Goal: Task Accomplishment & Management: Use online tool/utility

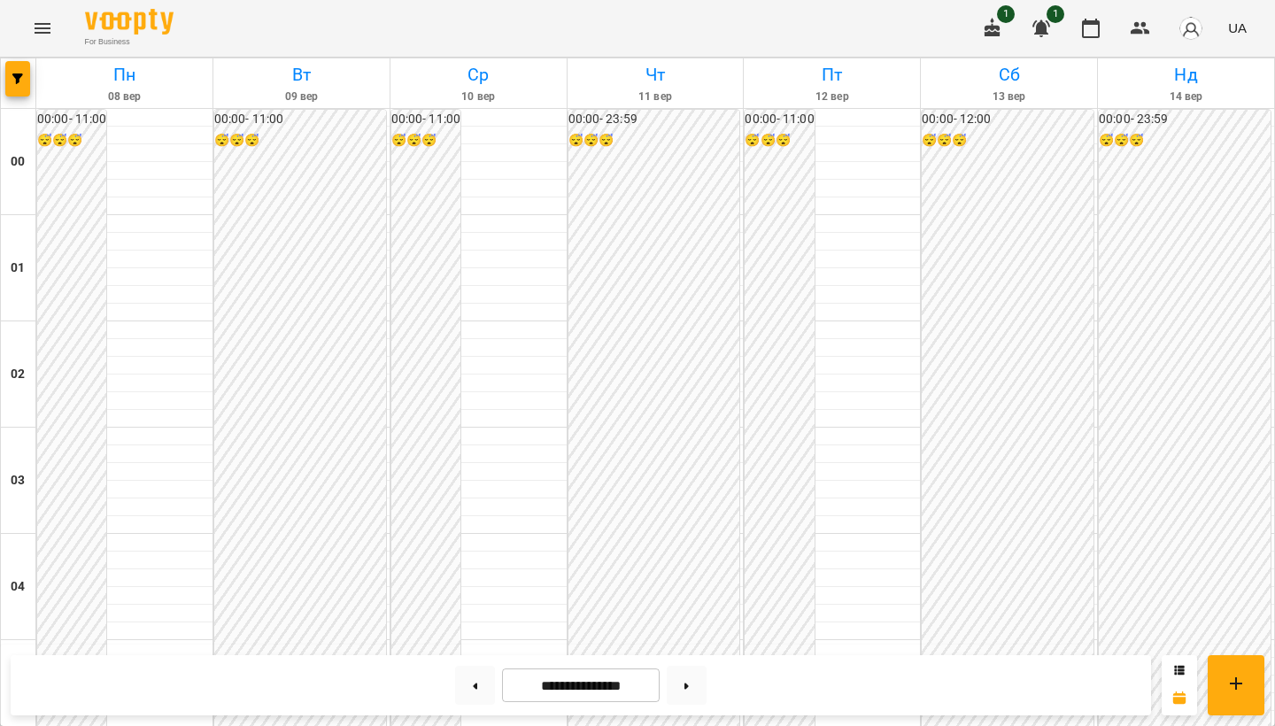
scroll to position [51, 0]
click at [45, 27] on icon "Menu" at bounding box center [42, 28] width 21 height 21
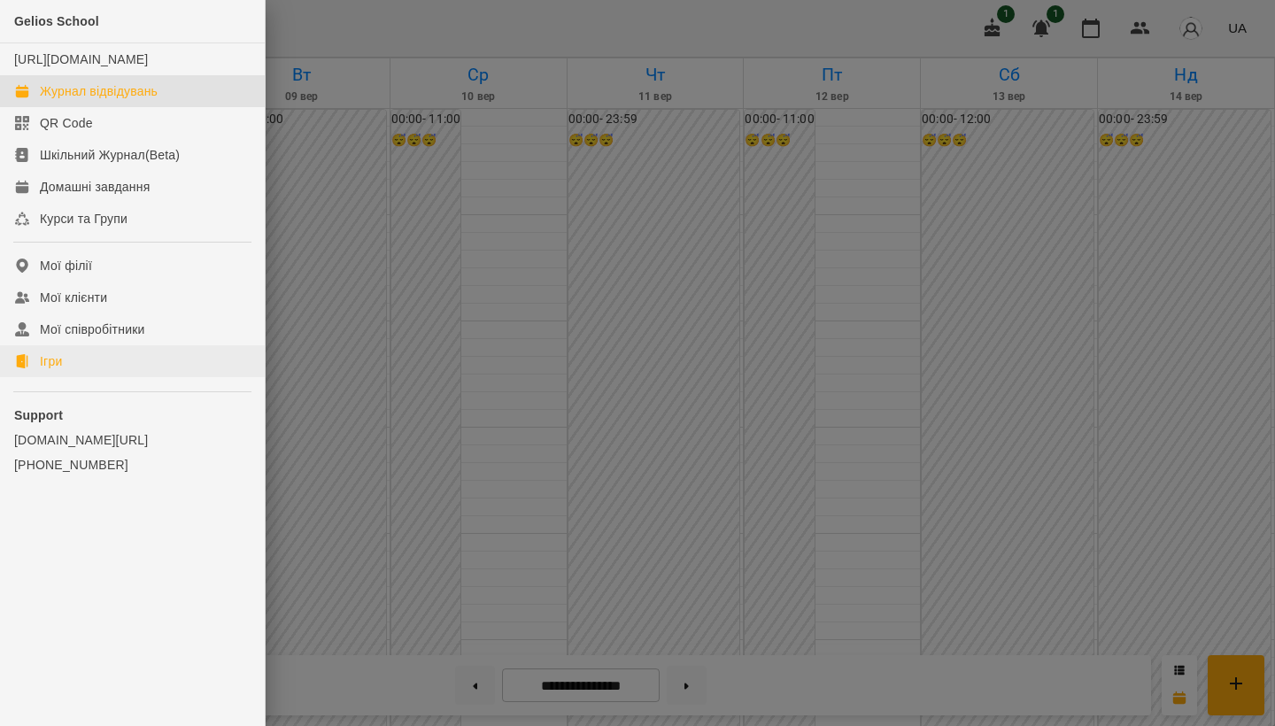
click at [108, 373] on link "Ігри" at bounding box center [132, 361] width 265 height 32
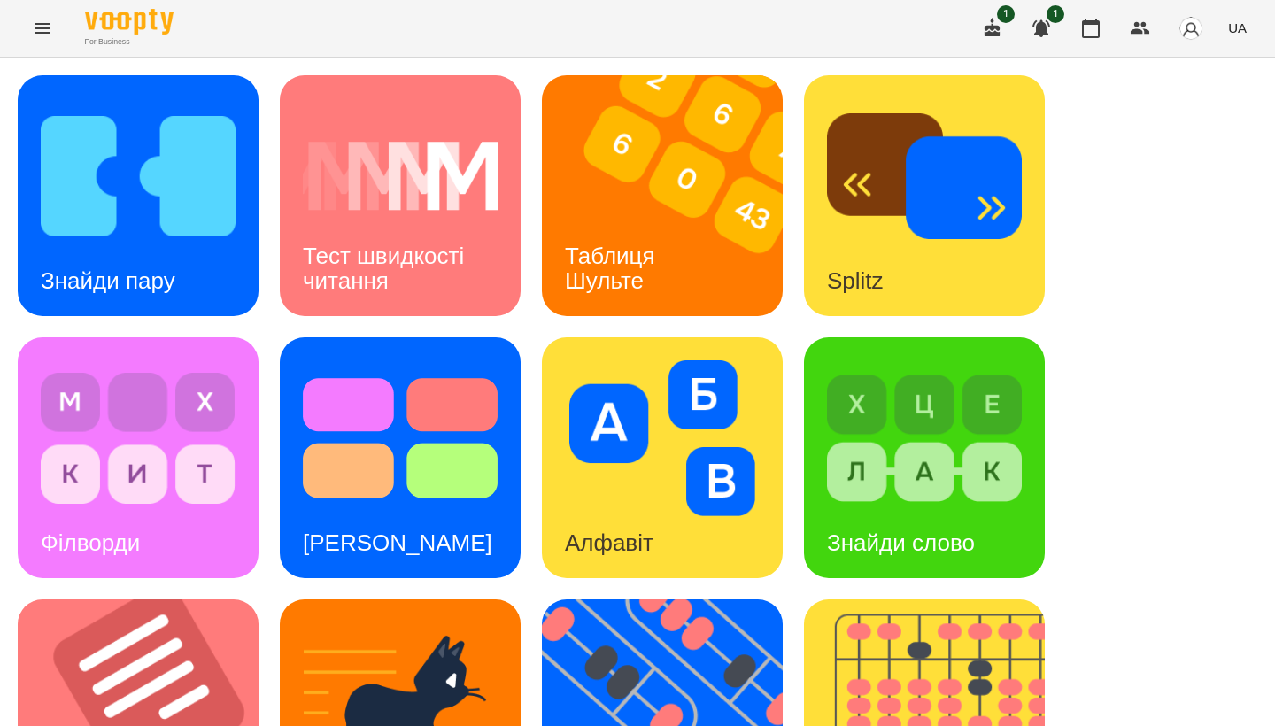
click at [530, 429] on img at bounding box center [924, 438] width 195 height 156
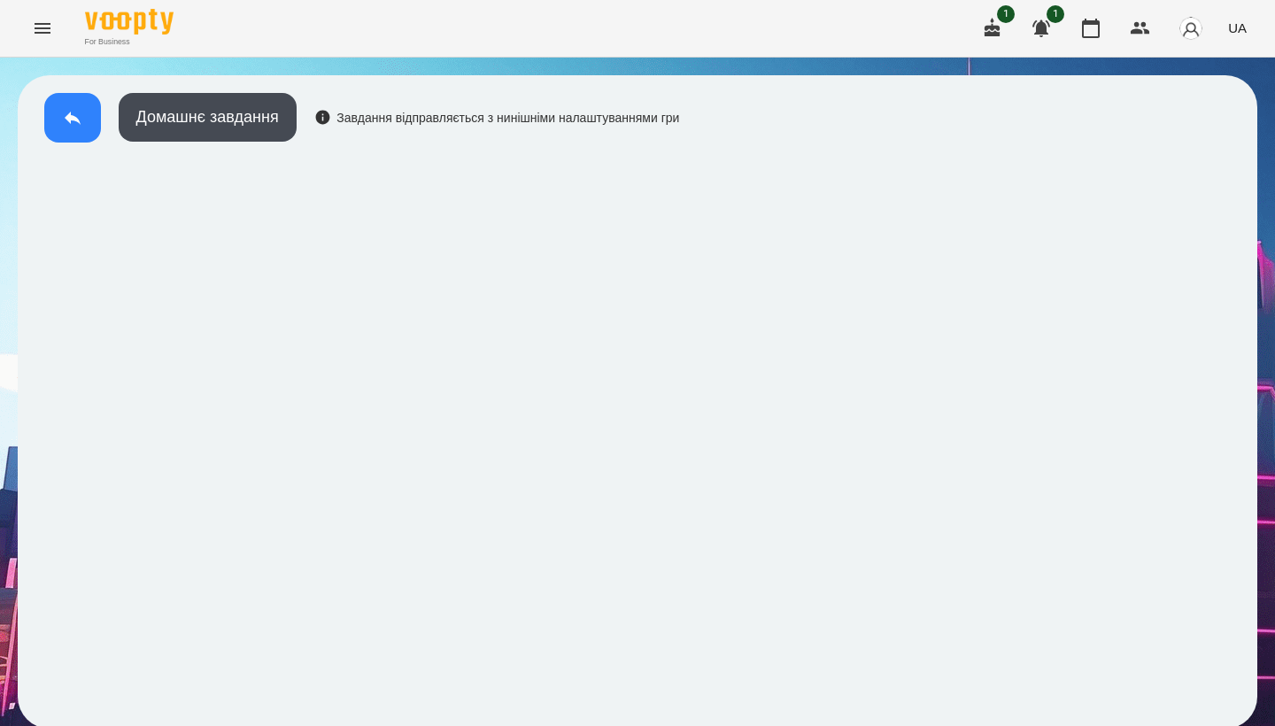
click at [66, 117] on icon at bounding box center [73, 118] width 16 height 13
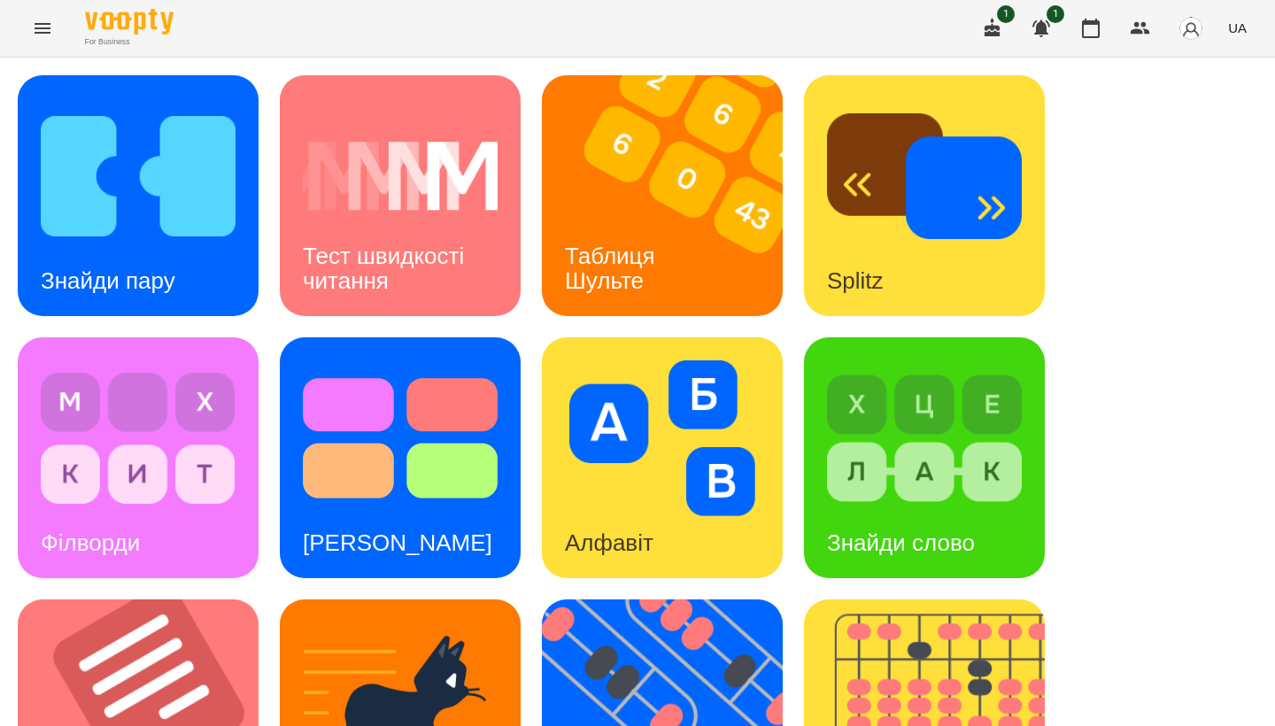
click at [262, 339] on div "Знайди пару Тест швидкості читання Таблиця [PERSON_NAME] Splitz Філворди Тест С…" at bounding box center [638, 719] width 1240 height 1289
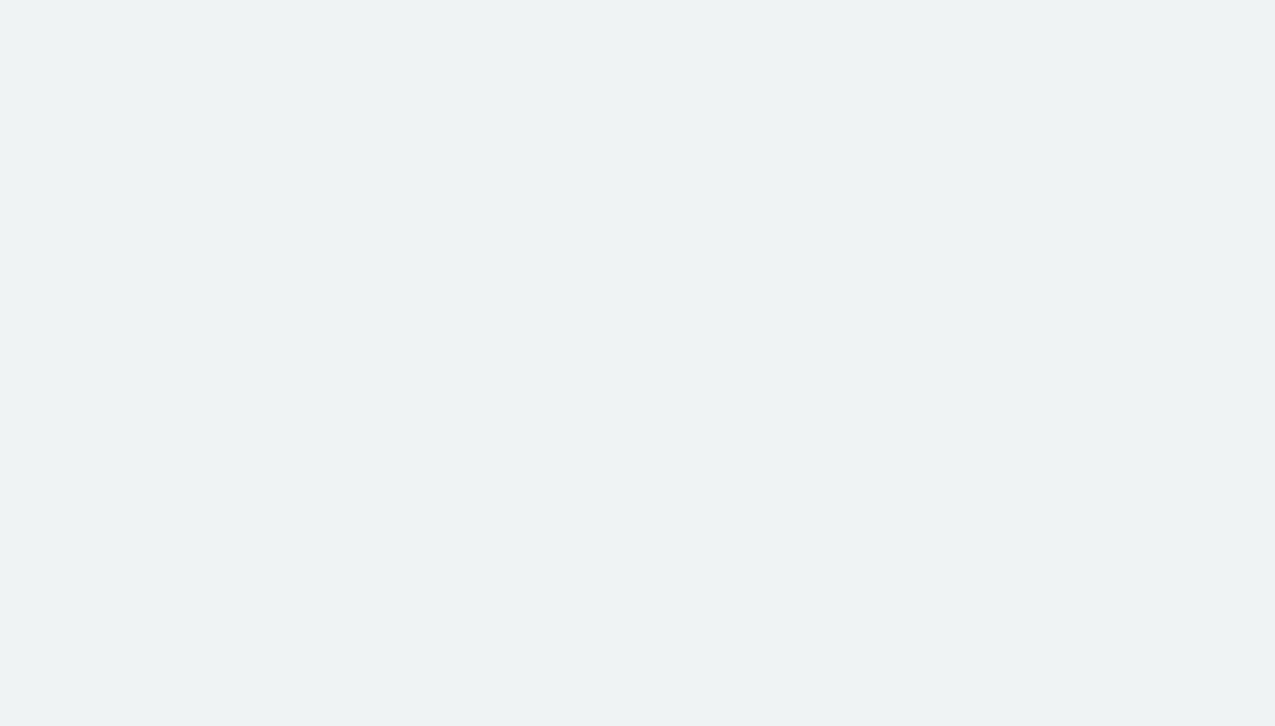
scroll to position [3, 0]
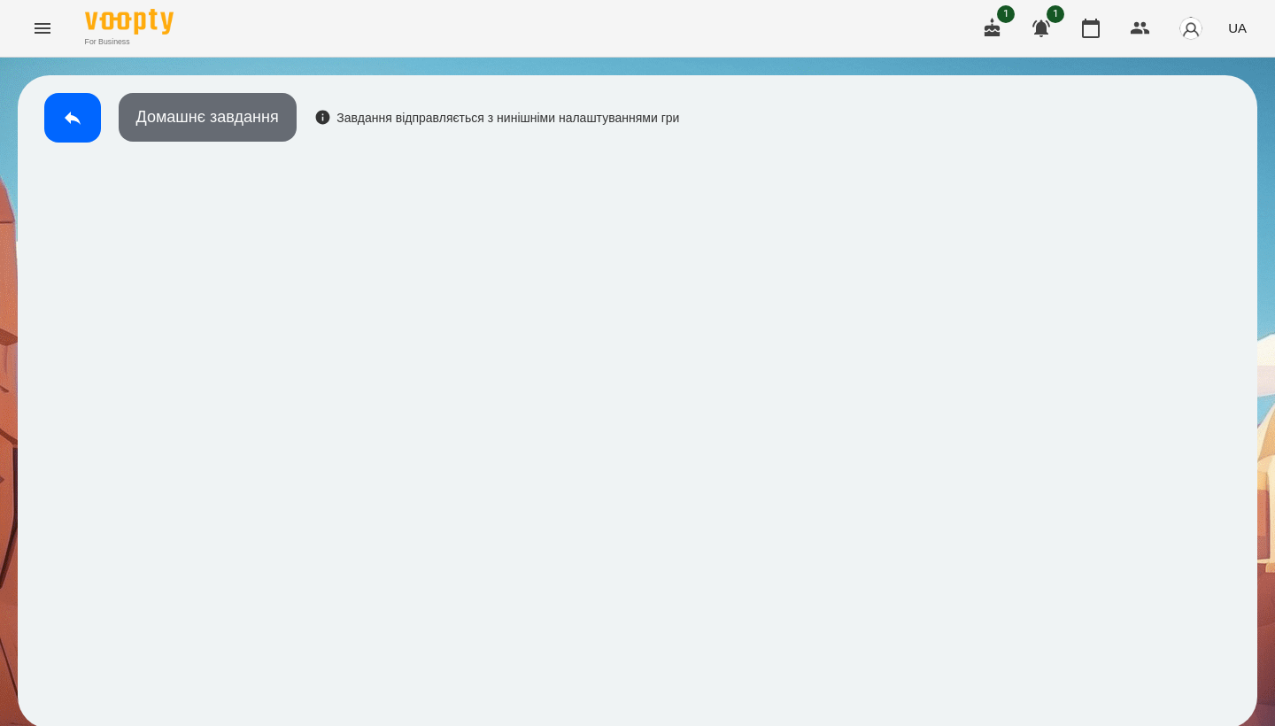
click at [218, 121] on button "Домашнє завдання" at bounding box center [208, 117] width 178 height 49
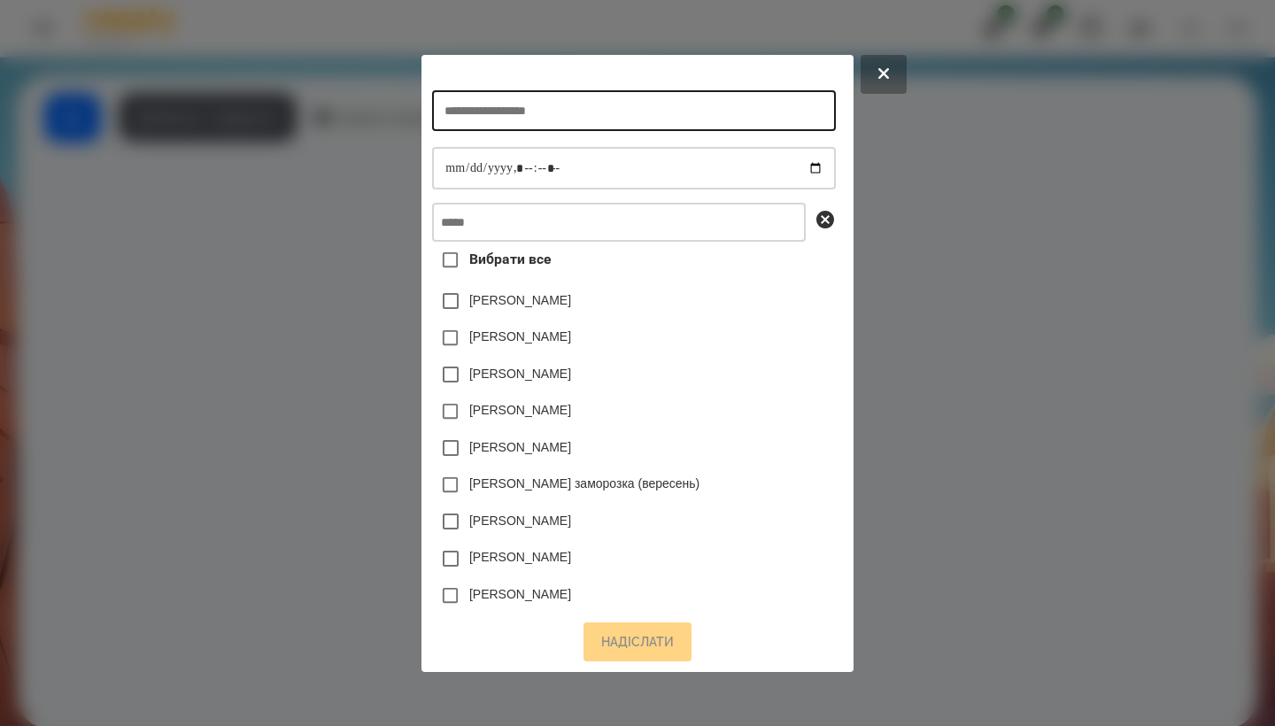
click at [317, 112] on input "text" at bounding box center [633, 110] width 403 height 41
click at [289, 340] on div at bounding box center [637, 363] width 1275 height 726
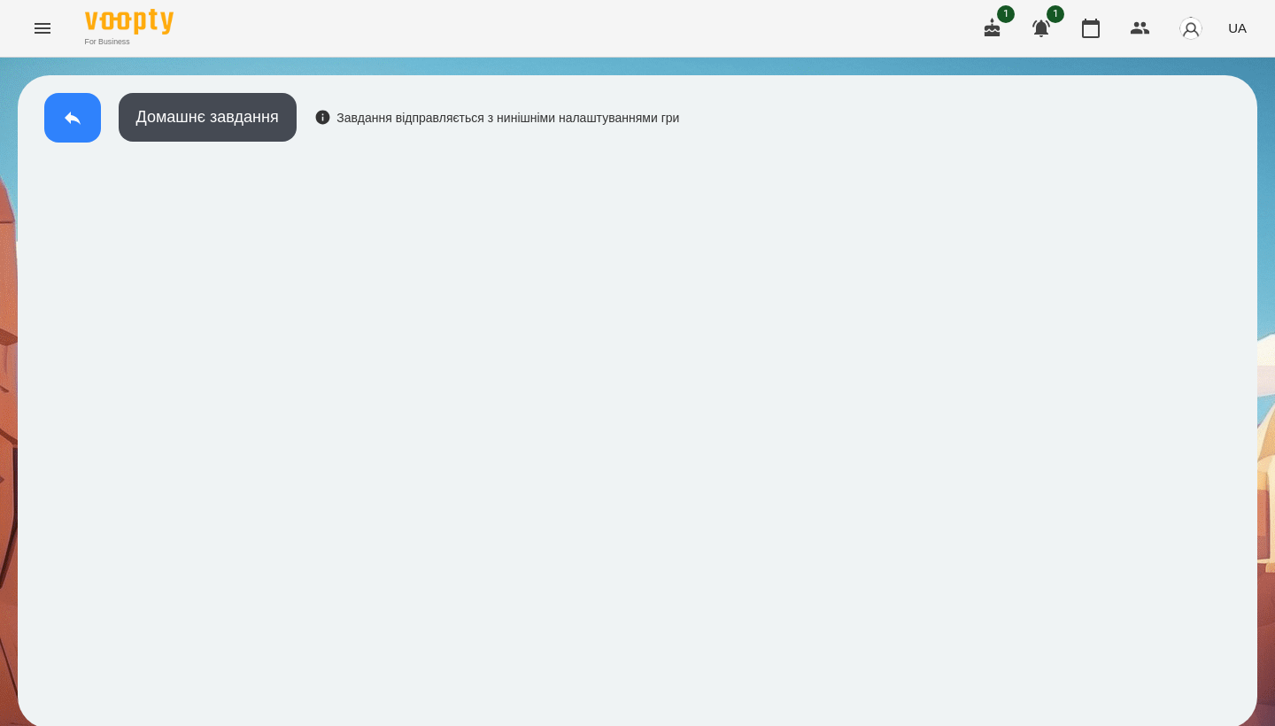
click at [71, 111] on icon at bounding box center [72, 117] width 21 height 21
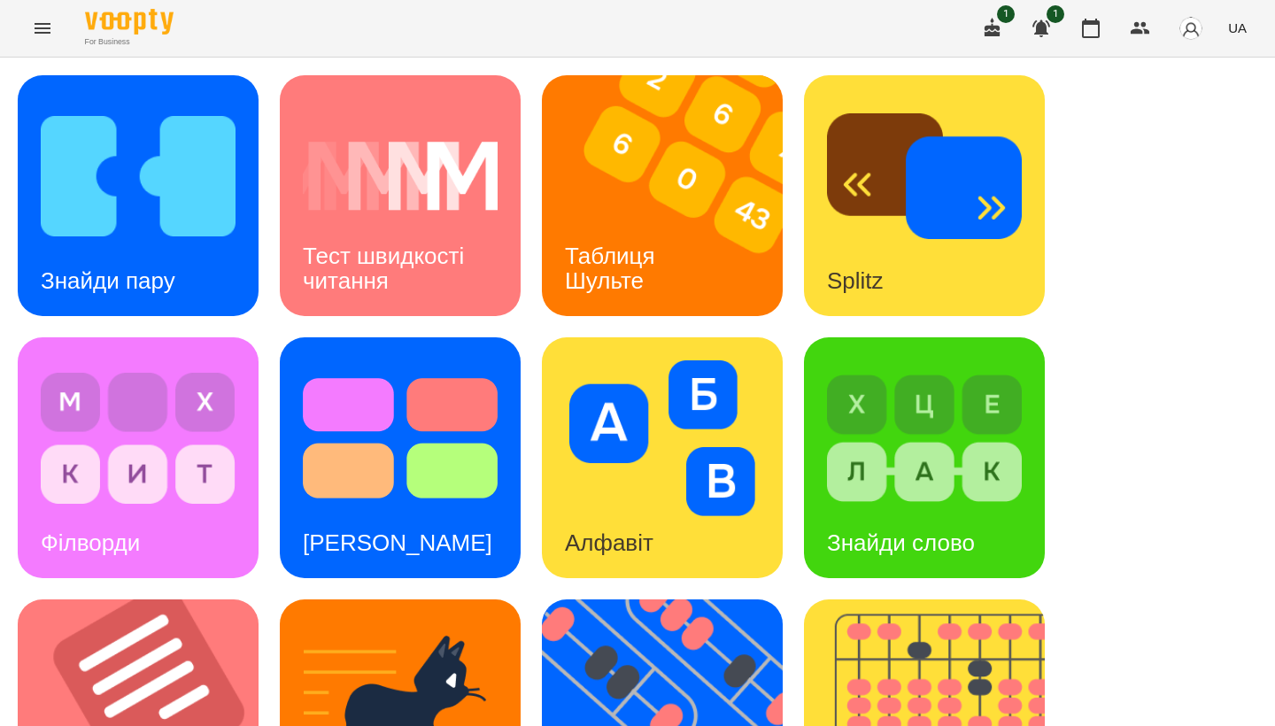
scroll to position [392, 0]
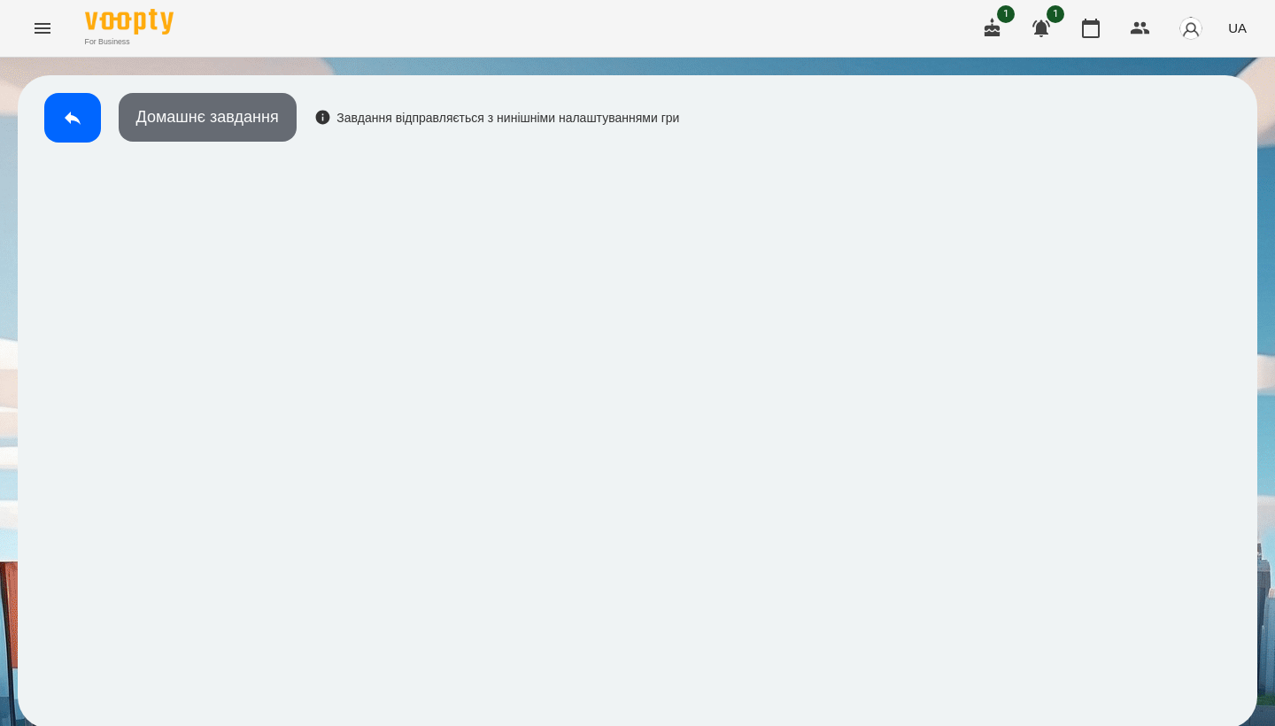
click at [286, 123] on button "Домашнє завдання" at bounding box center [208, 117] width 178 height 49
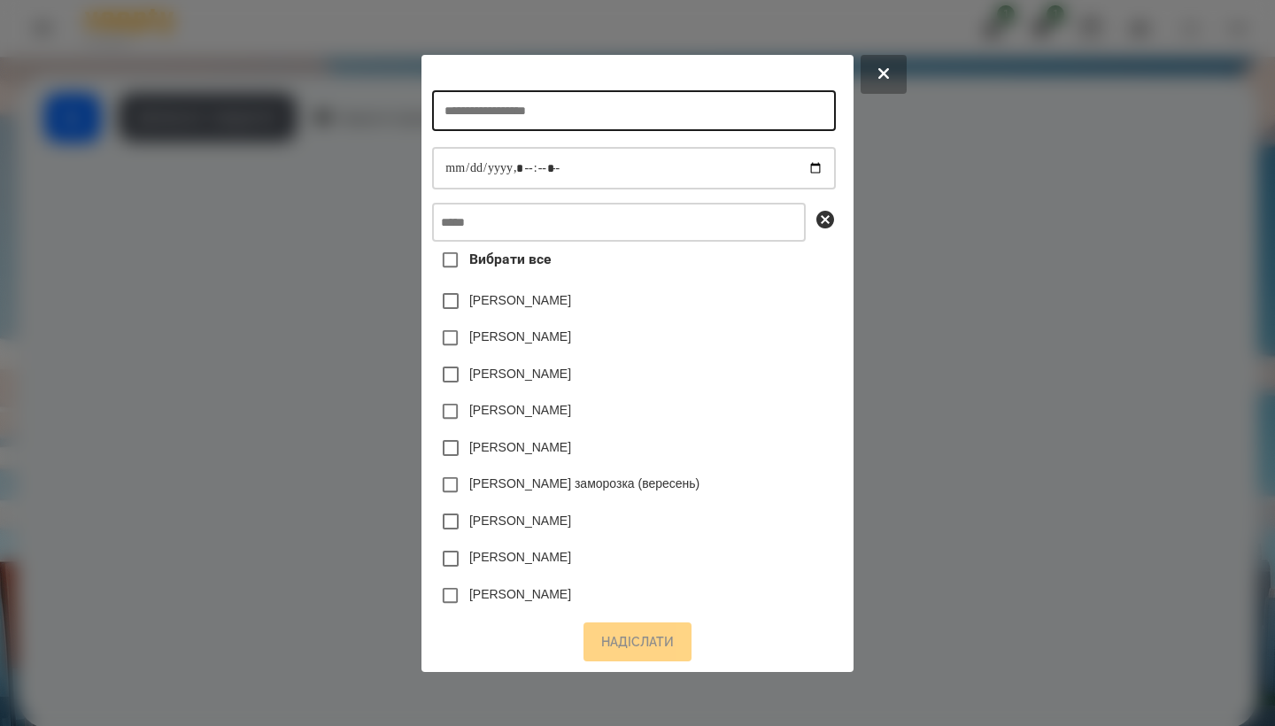
click at [317, 118] on input "text" at bounding box center [633, 110] width 403 height 41
type input "**********"
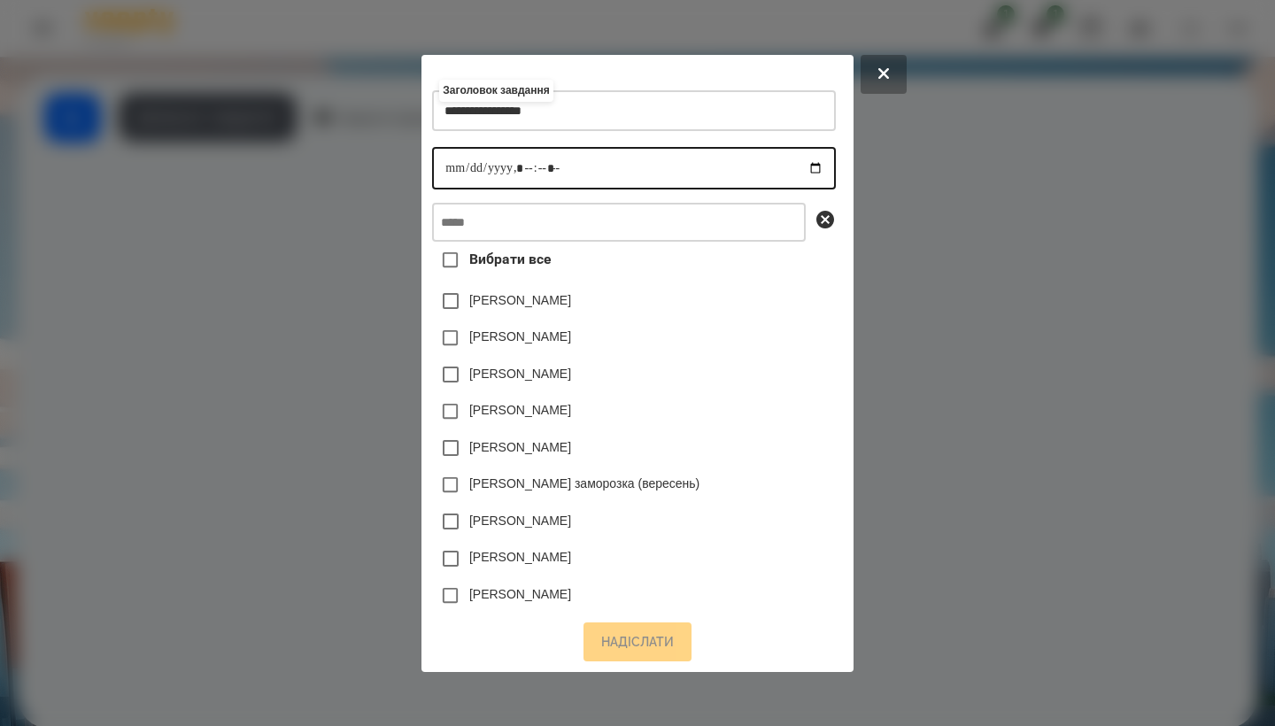
click at [317, 169] on input "datetime-local" at bounding box center [633, 168] width 403 height 43
click at [317, 166] on input "datetime-local" at bounding box center [633, 168] width 403 height 43
type input "**********"
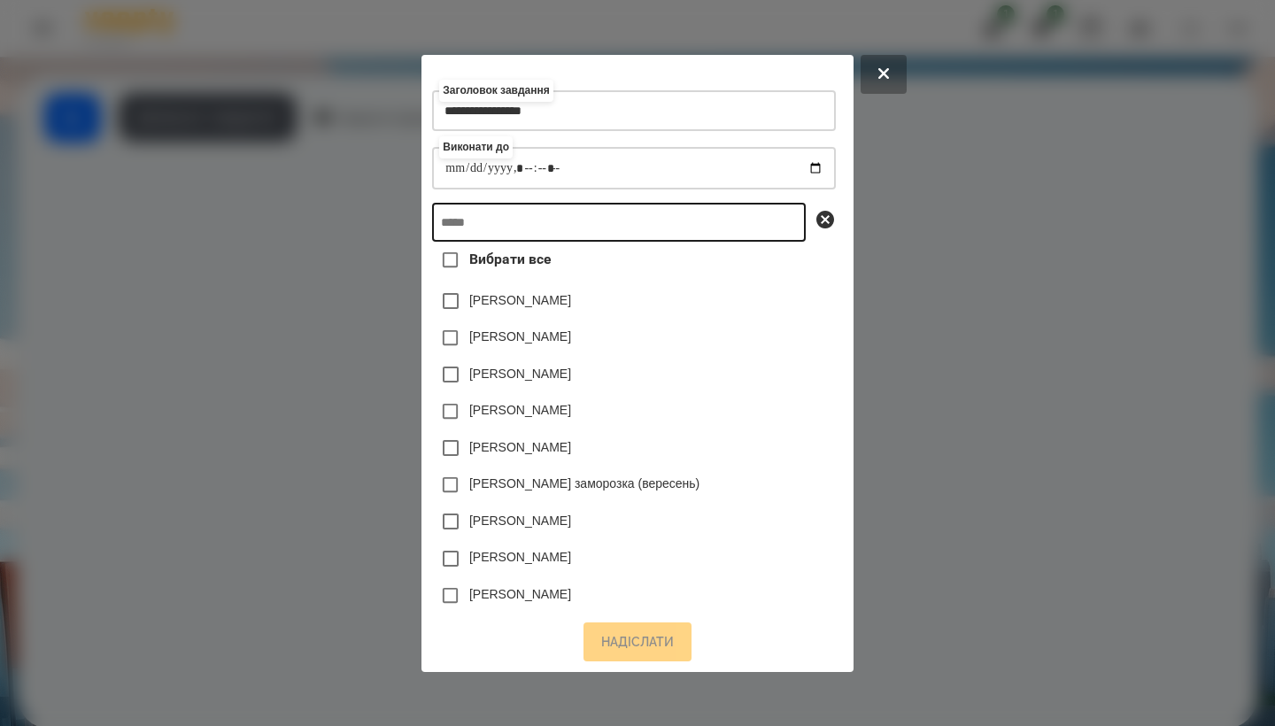
click at [317, 226] on input "text" at bounding box center [619, 222] width 374 height 39
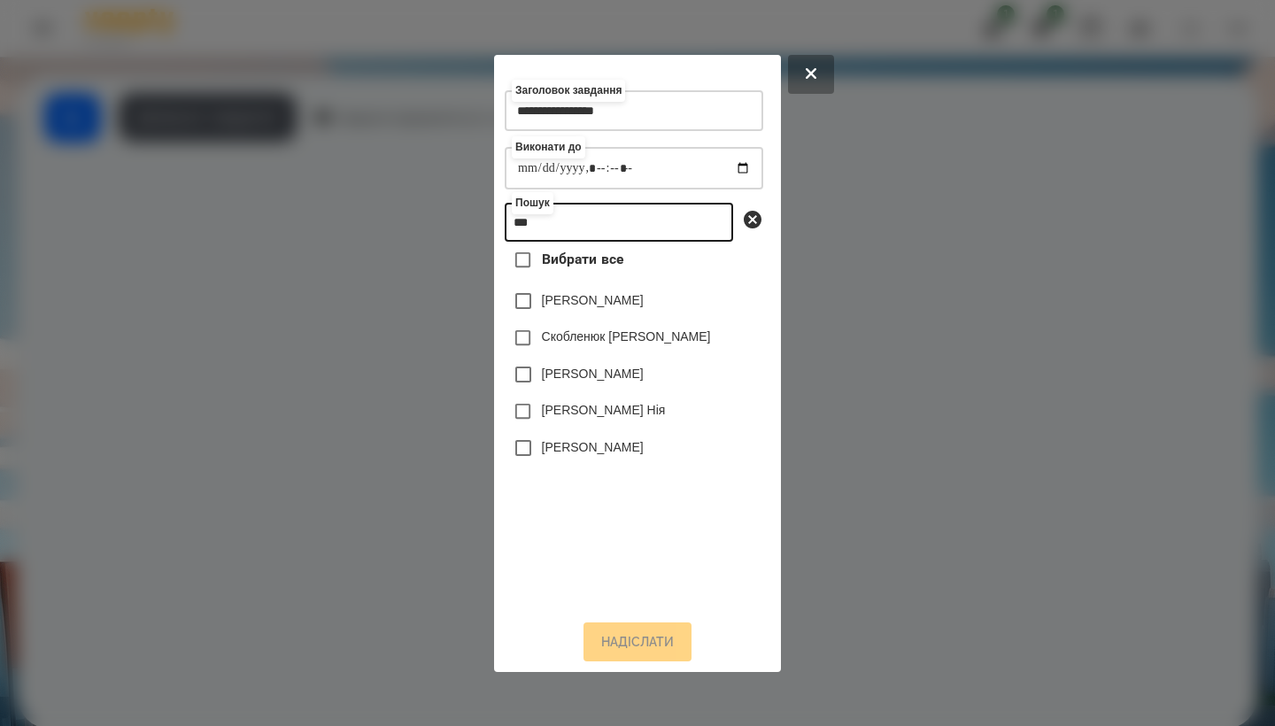
type input "***"
click at [317, 413] on label "[PERSON_NAME] Нія" at bounding box center [604, 410] width 124 height 18
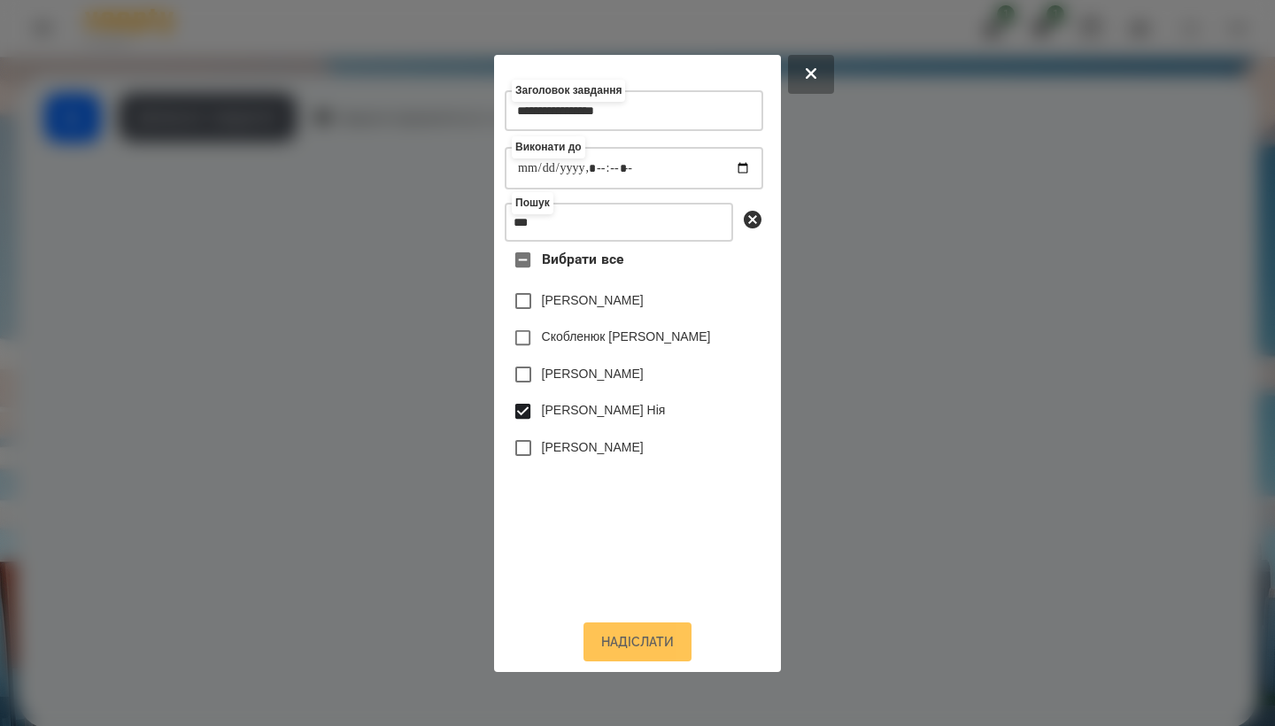
click at [317, 608] on button "Надіслати" at bounding box center [638, 642] width 108 height 39
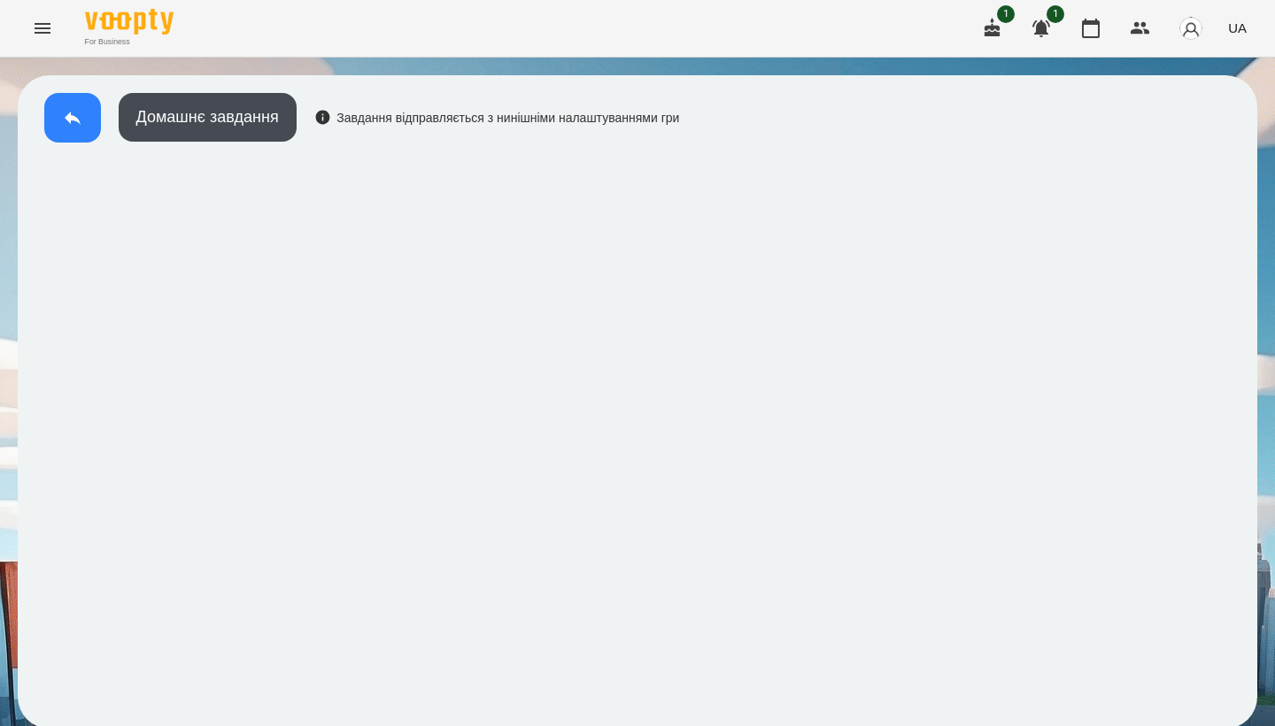
click at [66, 121] on icon at bounding box center [72, 117] width 21 height 21
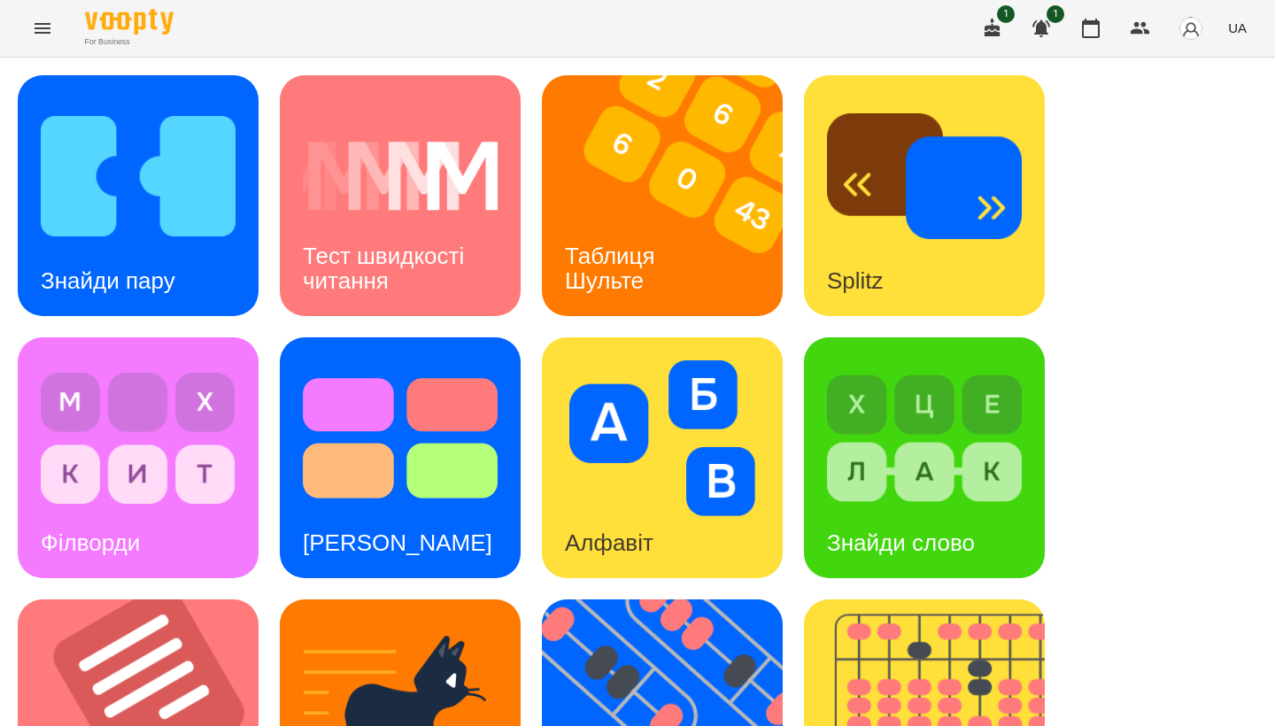
click at [317, 216] on img at bounding box center [673, 195] width 263 height 241
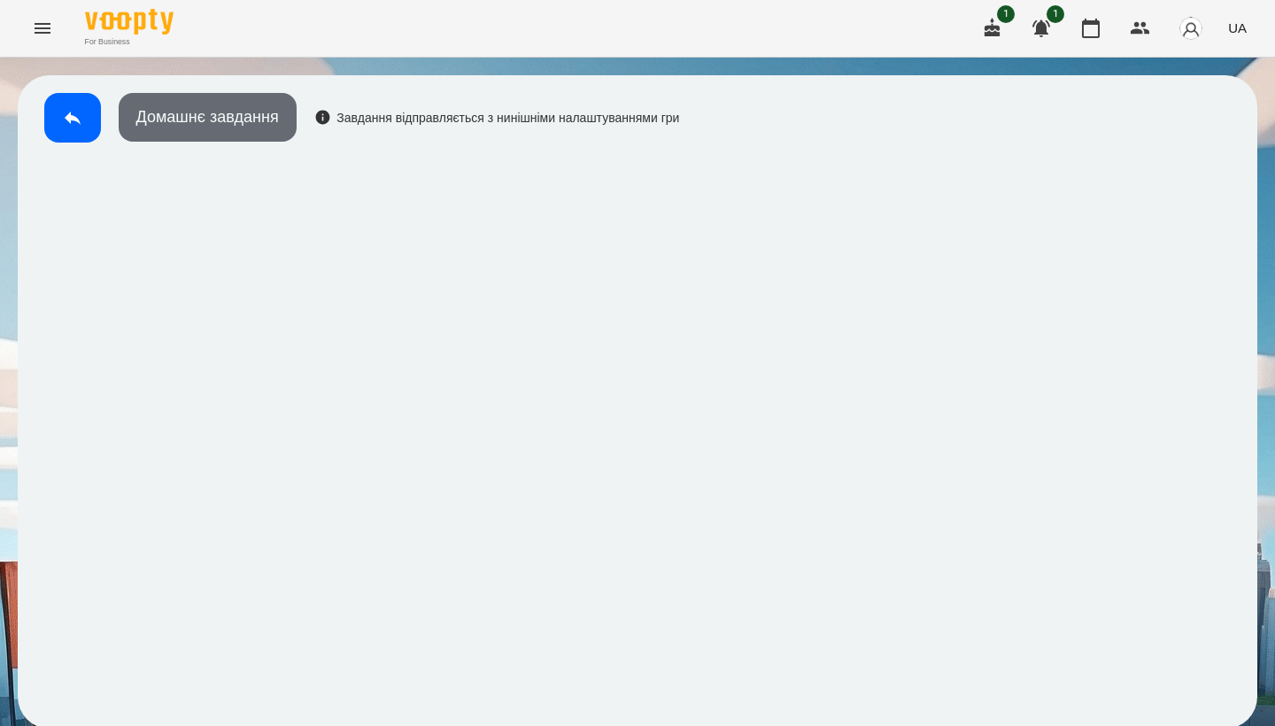
click at [214, 126] on button "Домашнє завдання" at bounding box center [208, 117] width 178 height 49
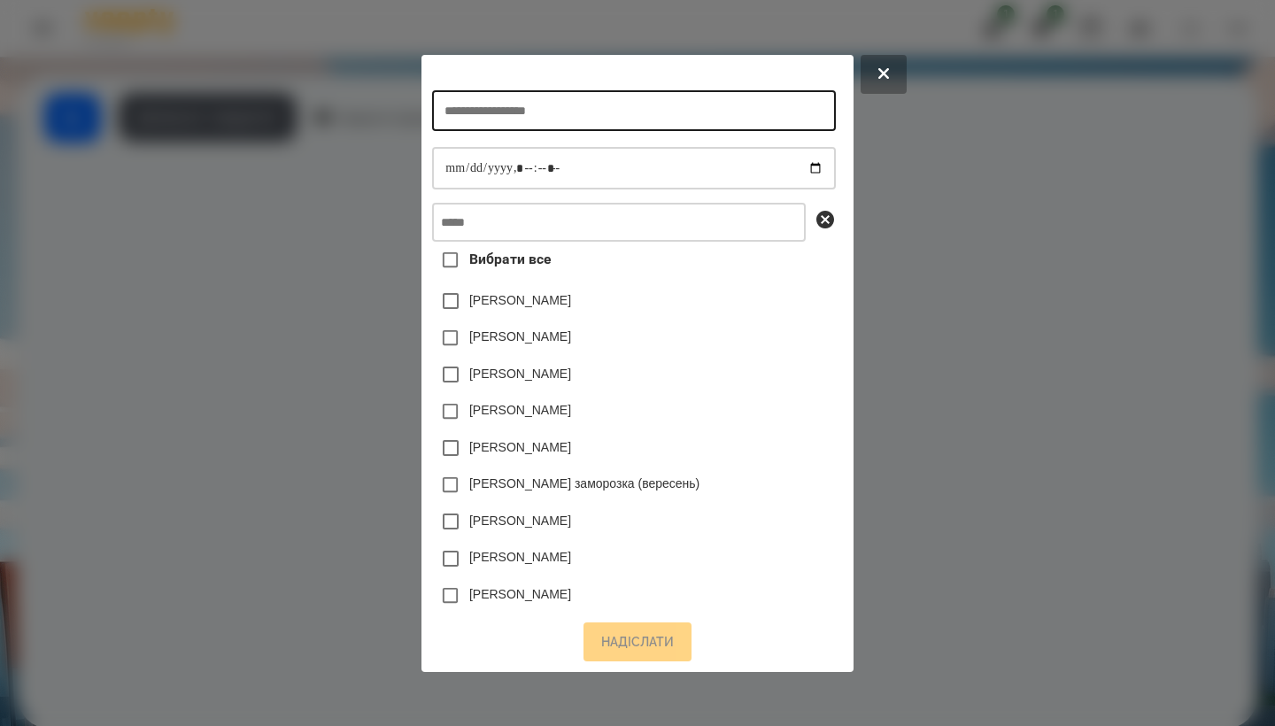
click at [317, 105] on input "text" at bounding box center [633, 110] width 403 height 41
type input "**********"
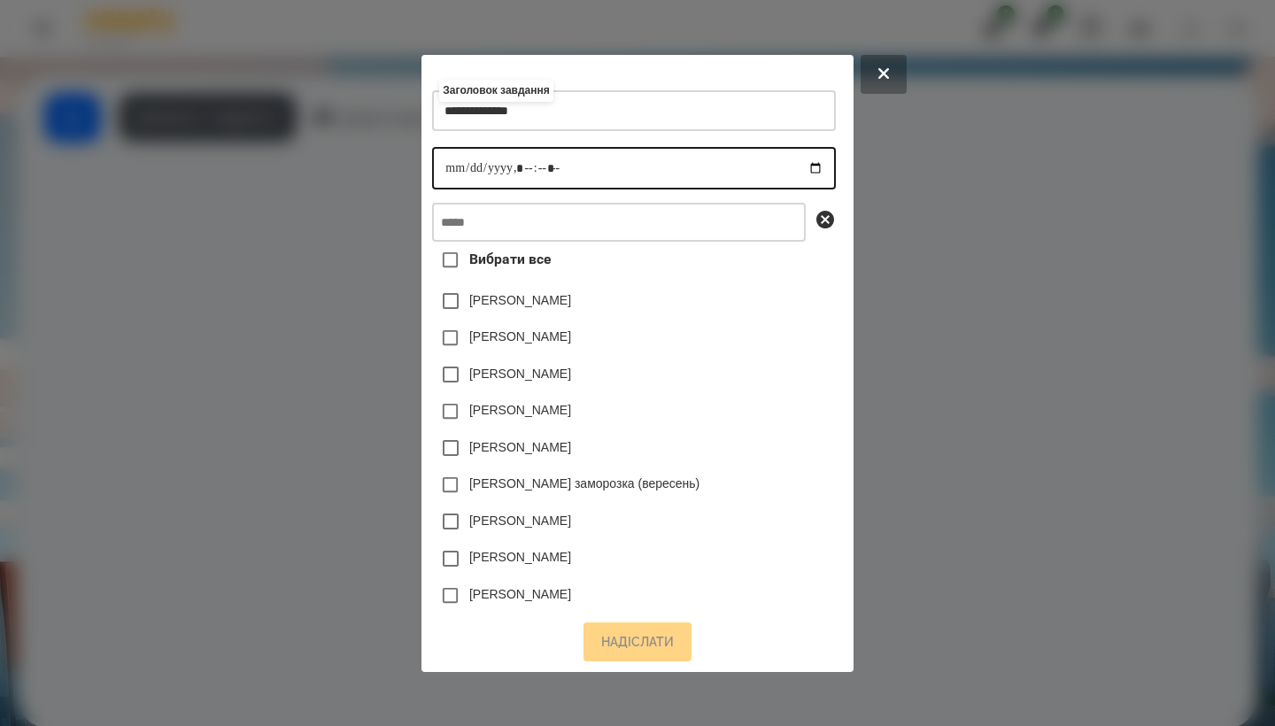
click at [317, 163] on input "datetime-local" at bounding box center [633, 168] width 403 height 43
click at [317, 159] on input "datetime-local" at bounding box center [633, 168] width 403 height 43
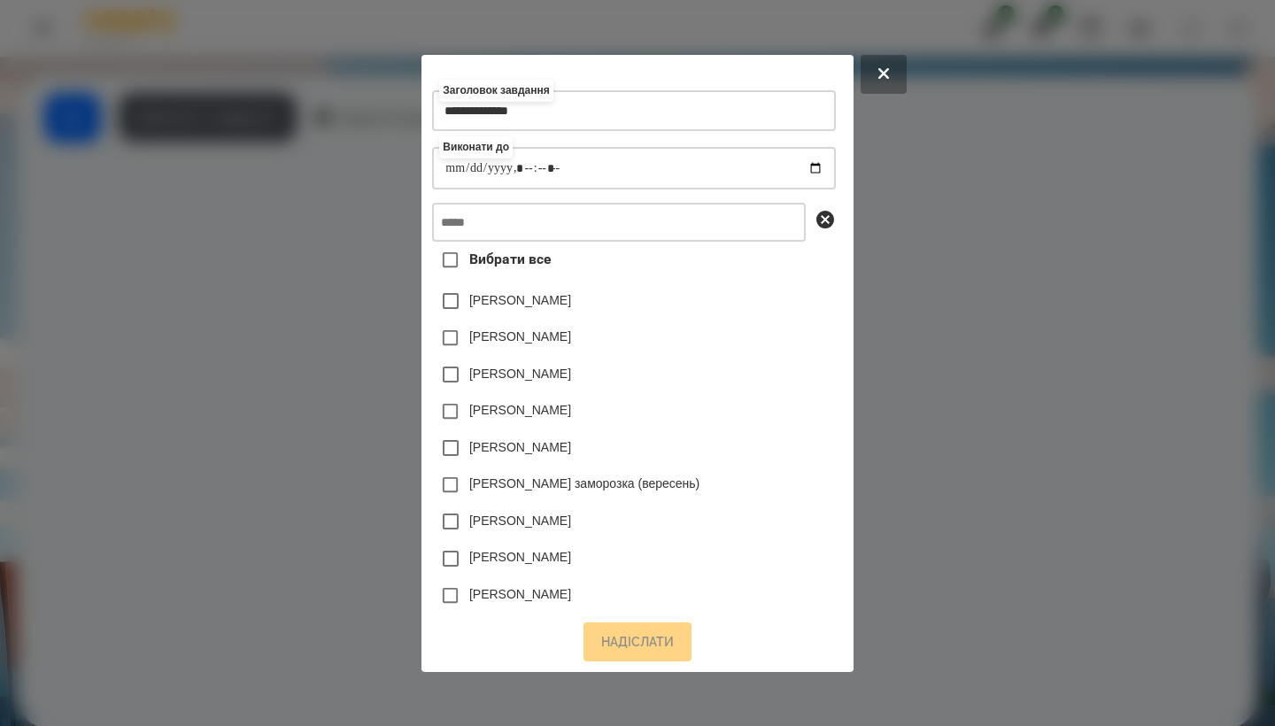
type input "**********"
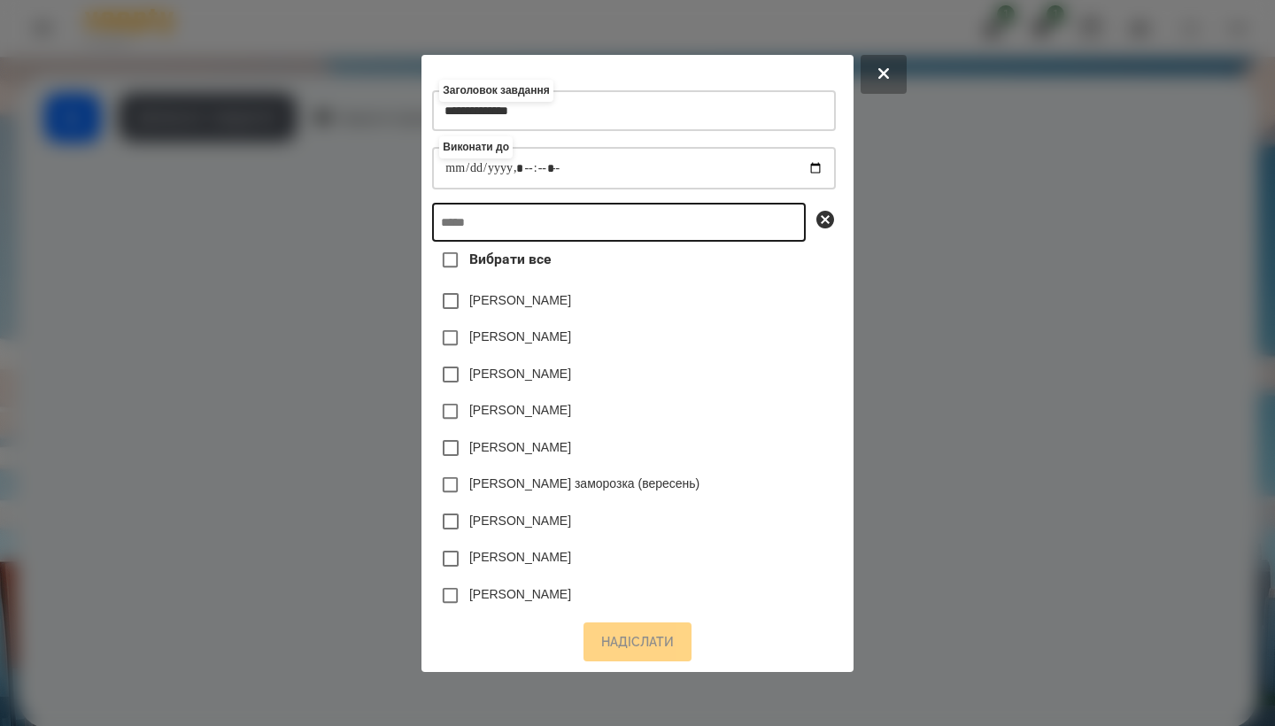
click at [317, 215] on input "text" at bounding box center [619, 222] width 374 height 39
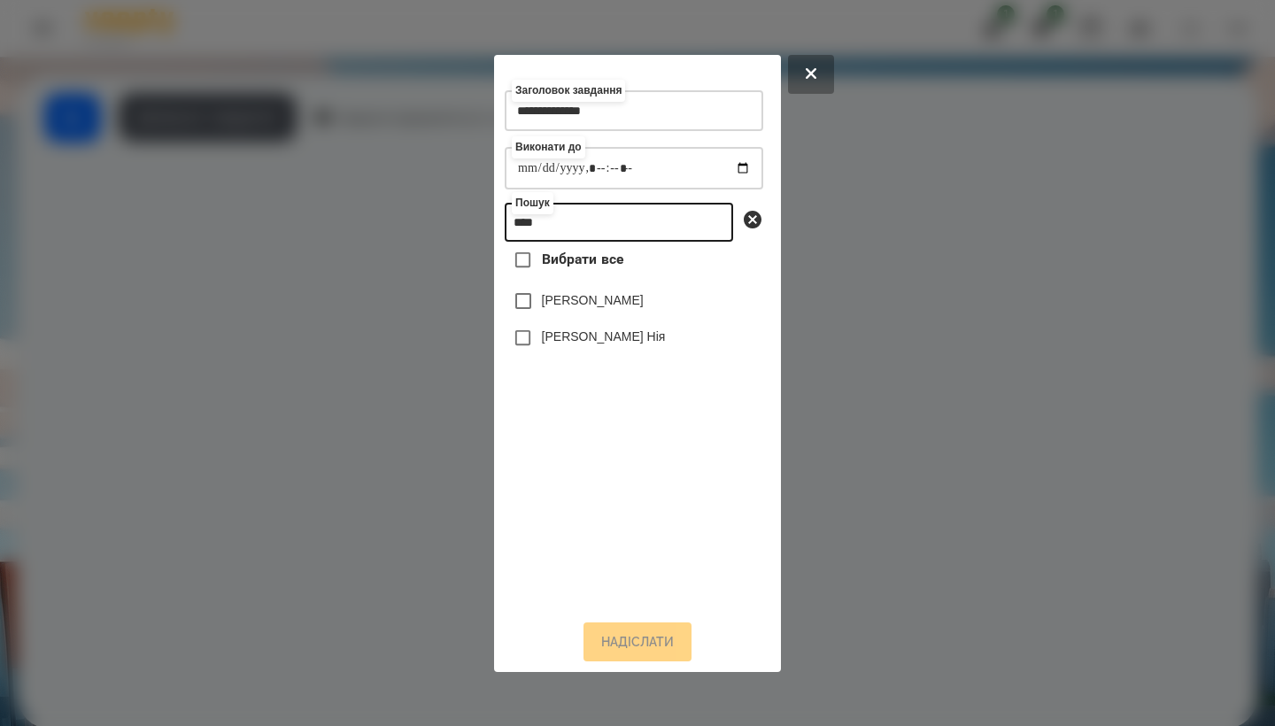
type input "****"
click at [317, 334] on label "[PERSON_NAME] Нія" at bounding box center [604, 337] width 124 height 18
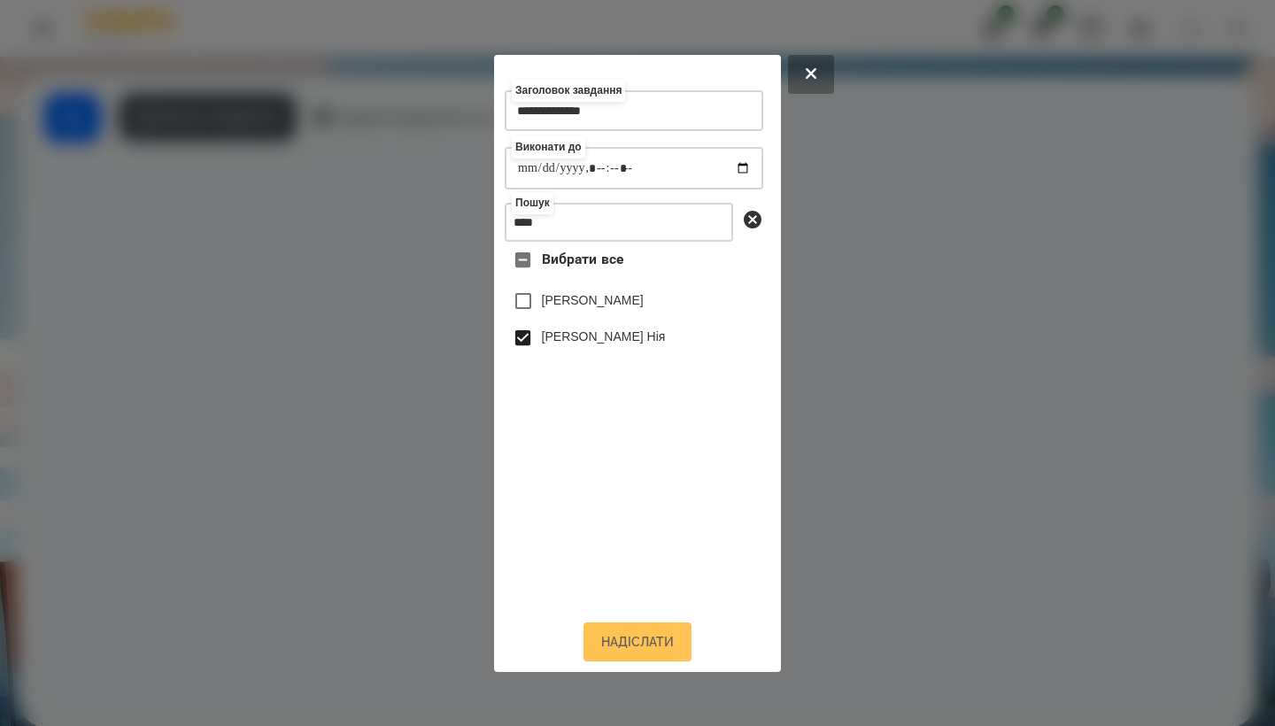
click at [317, 608] on button "Надіслати" at bounding box center [638, 642] width 108 height 39
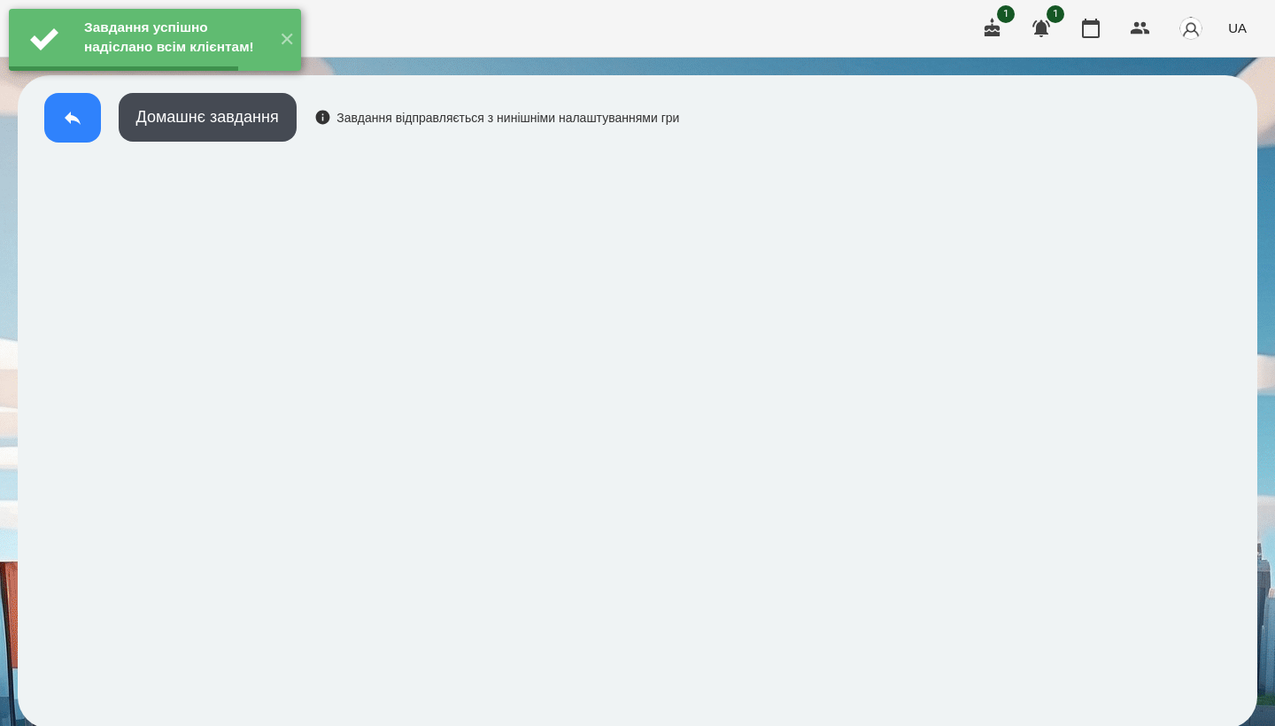
click at [74, 127] on icon at bounding box center [72, 117] width 21 height 21
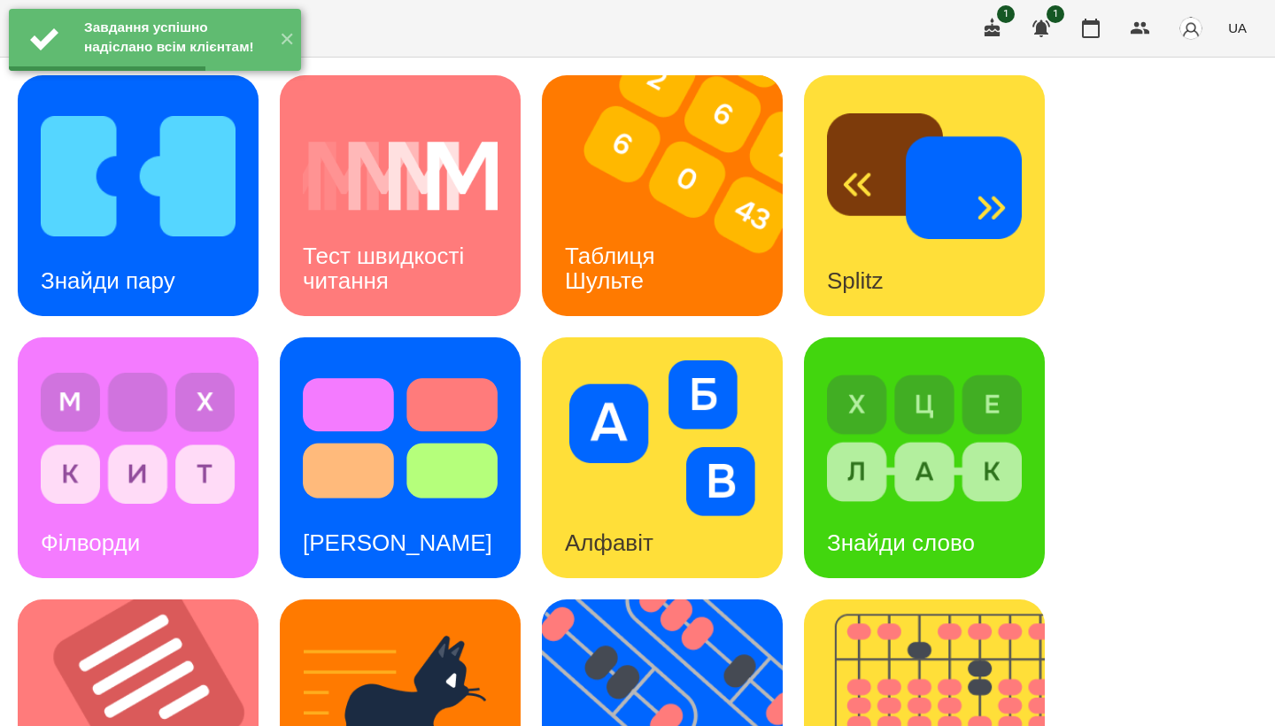
click at [151, 205] on img at bounding box center [138, 176] width 195 height 156
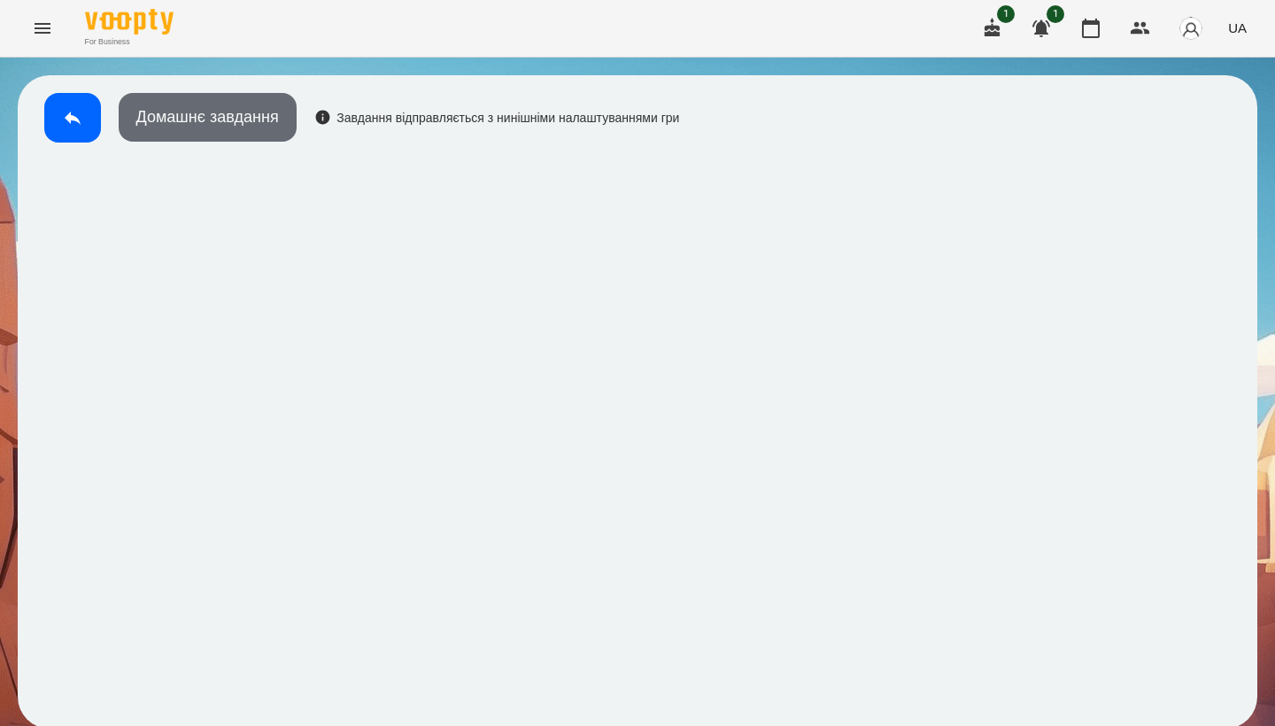
click at [246, 116] on button "Домашнє завдання" at bounding box center [208, 117] width 178 height 49
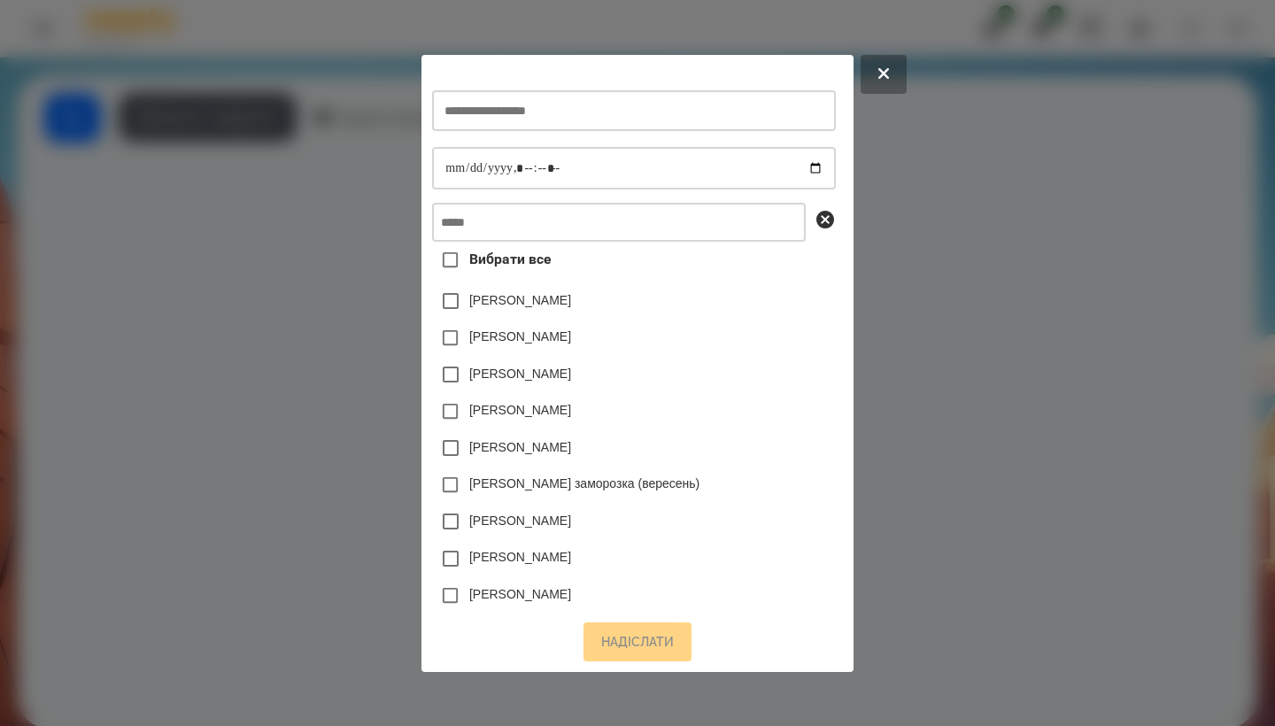
click at [317, 80] on div at bounding box center [633, 110] width 403 height 73
click at [317, 100] on input "text" at bounding box center [633, 110] width 403 height 41
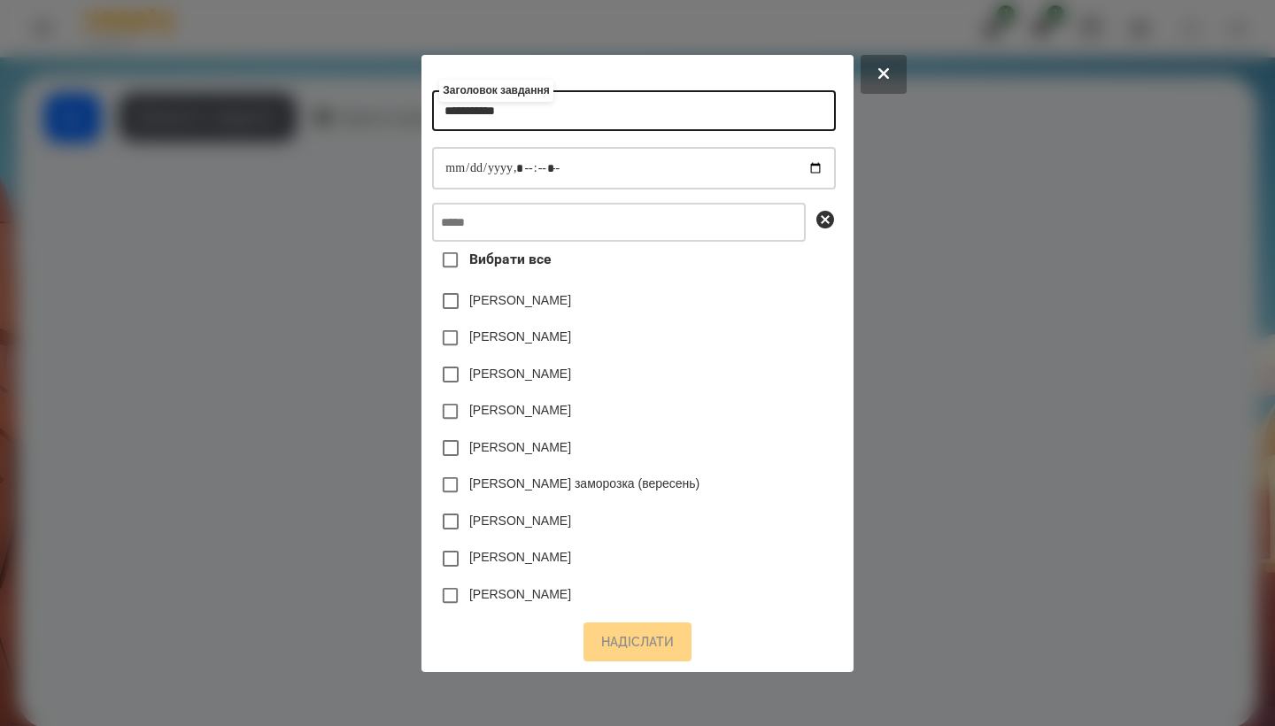
type input "**********"
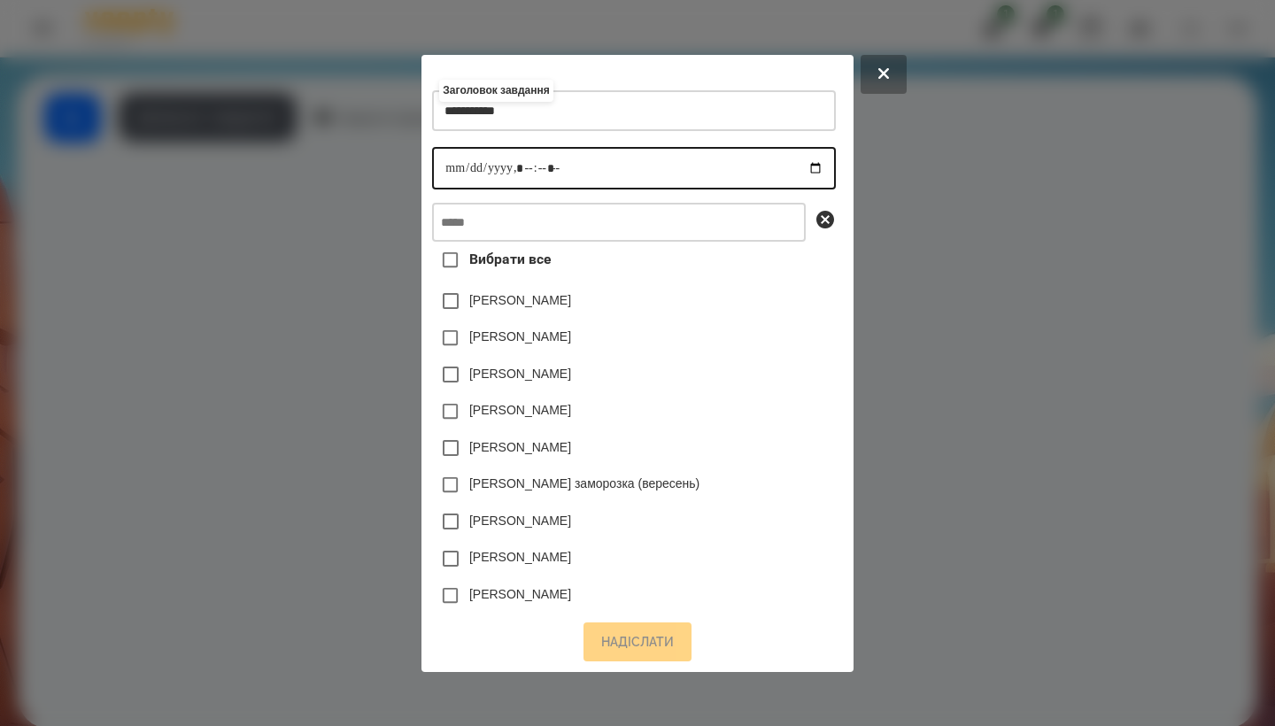
click at [317, 162] on input "datetime-local" at bounding box center [633, 168] width 403 height 43
click at [317, 169] on input "datetime-local" at bounding box center [633, 168] width 403 height 43
type input "**********"
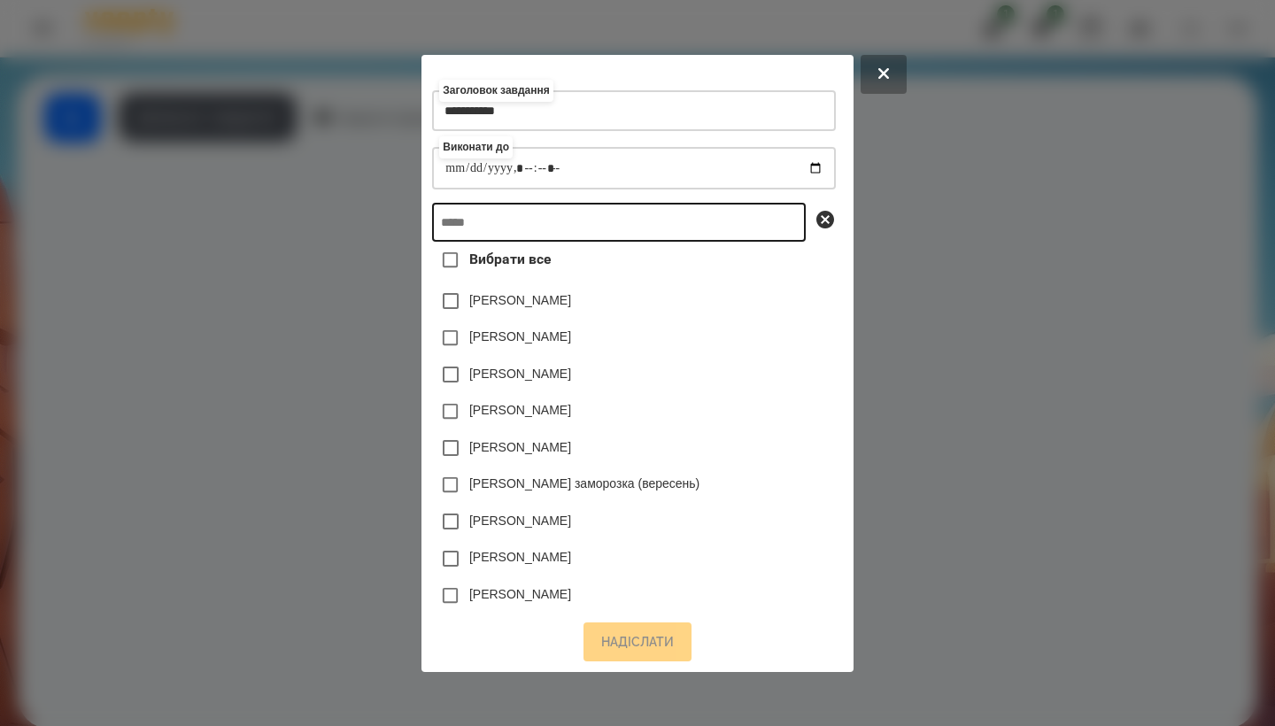
click at [317, 216] on input "text" at bounding box center [619, 222] width 374 height 39
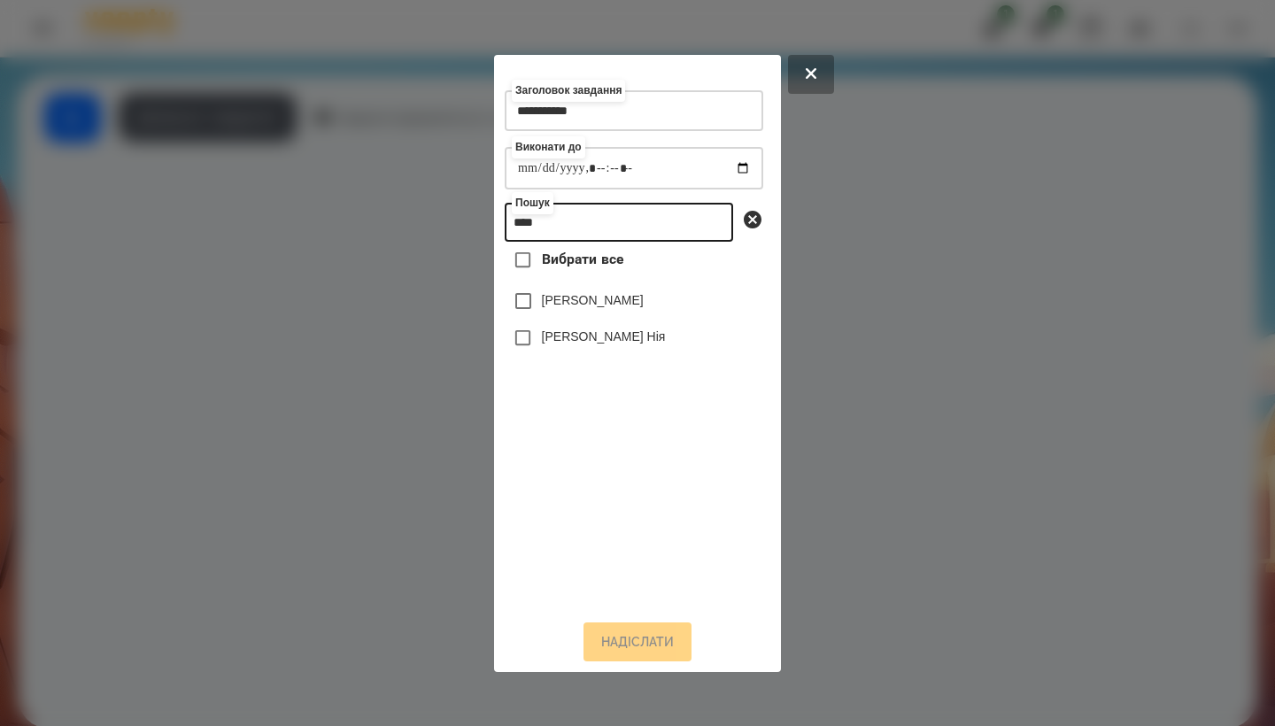
type input "****"
click at [317, 345] on label "[PERSON_NAME] Нія" at bounding box center [604, 337] width 124 height 18
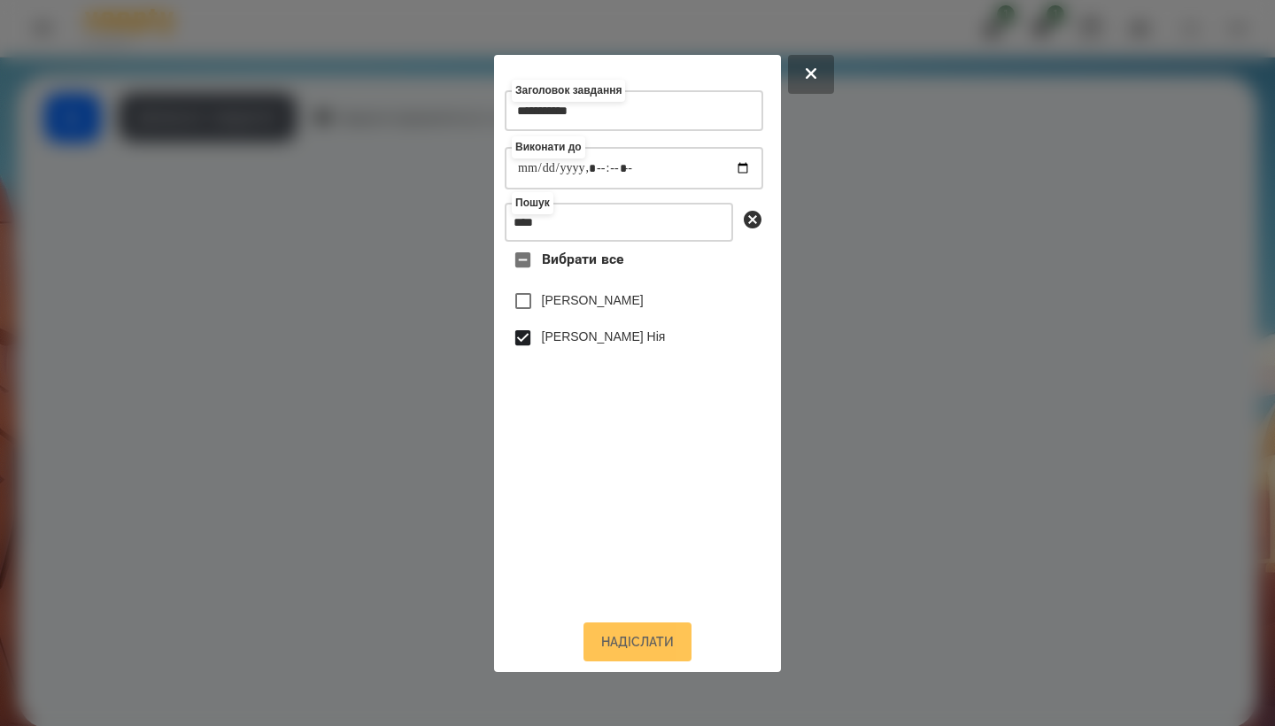
click at [317, 608] on button "Надіслати" at bounding box center [638, 642] width 108 height 39
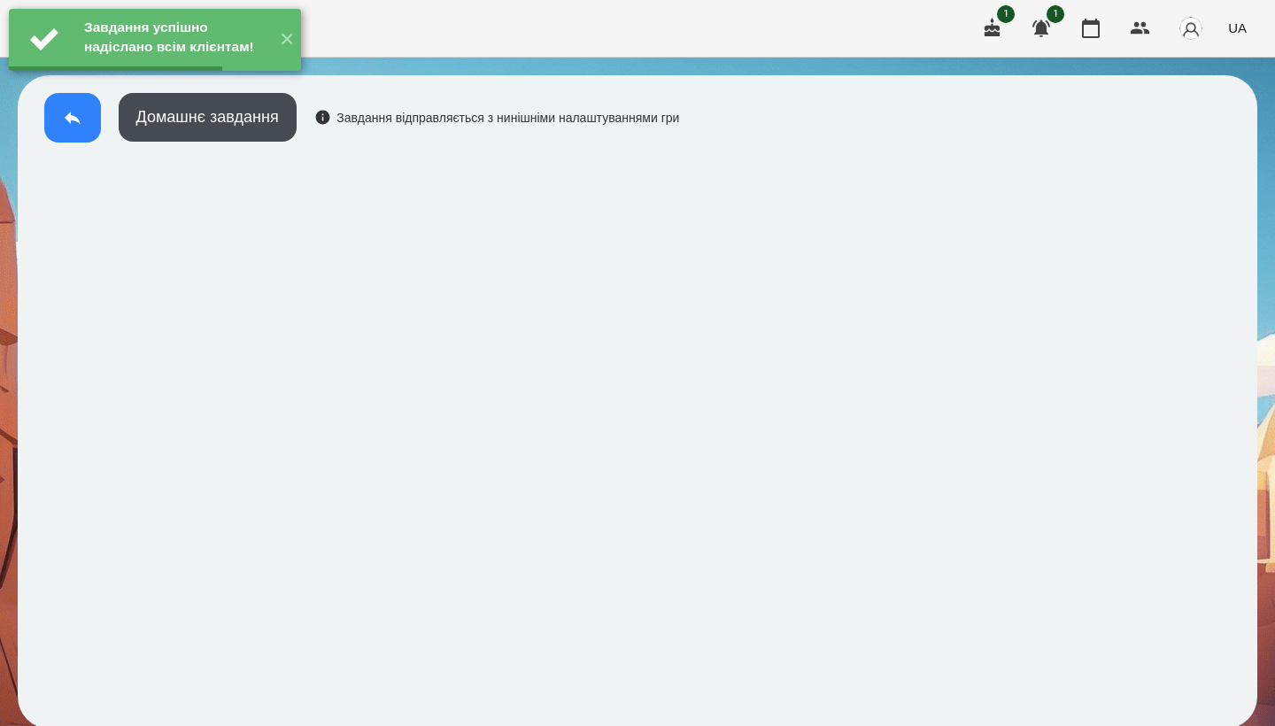
click at [84, 134] on button at bounding box center [72, 118] width 57 height 50
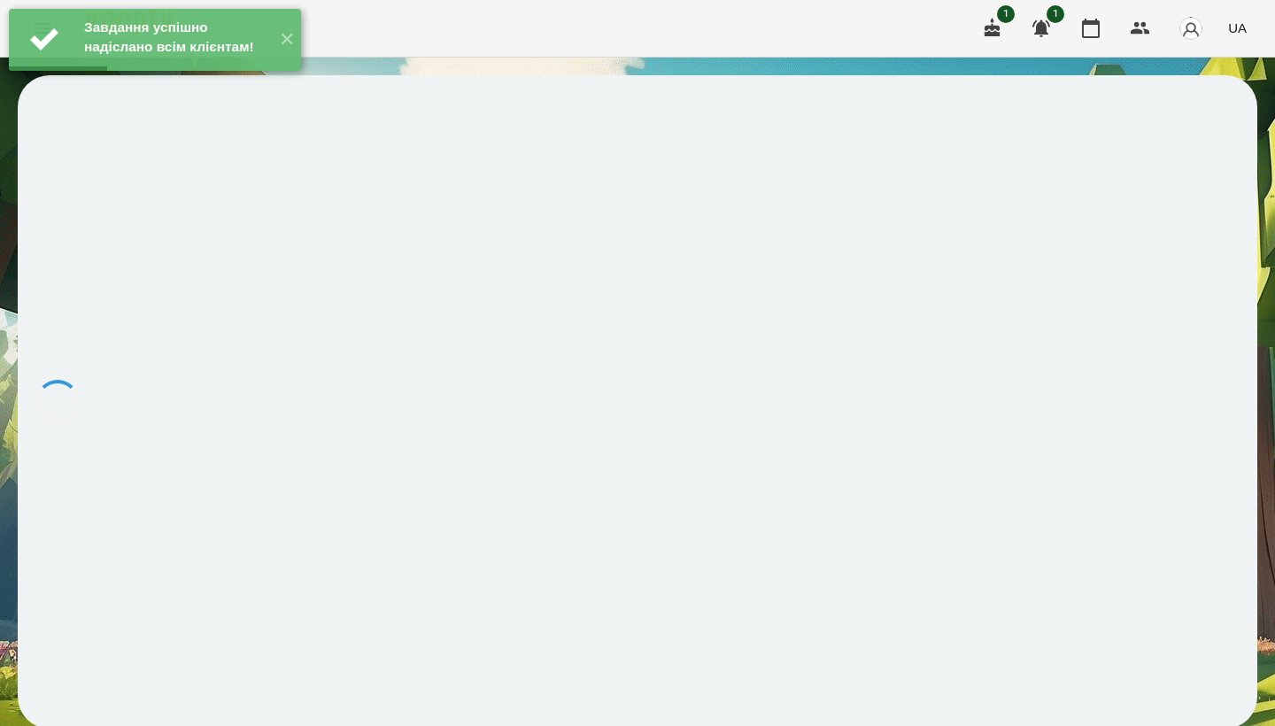
scroll to position [3, 0]
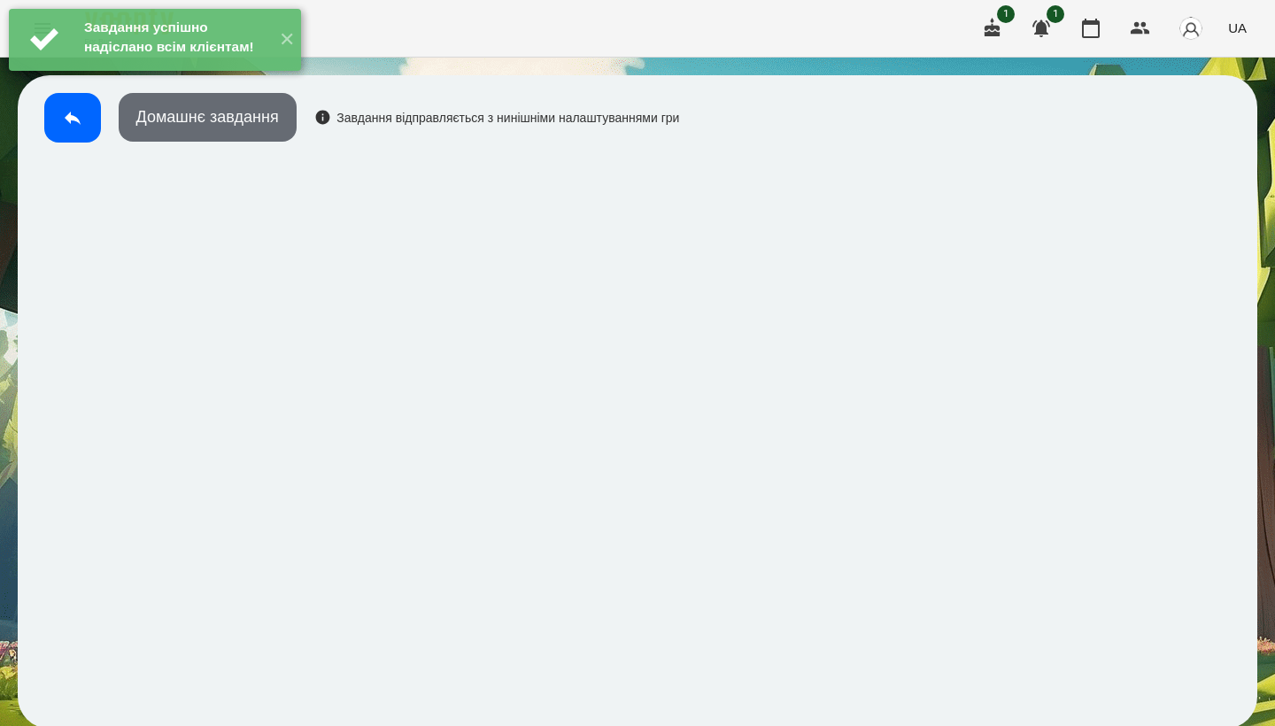
click at [186, 129] on button "Домашнє завдання" at bounding box center [208, 117] width 178 height 49
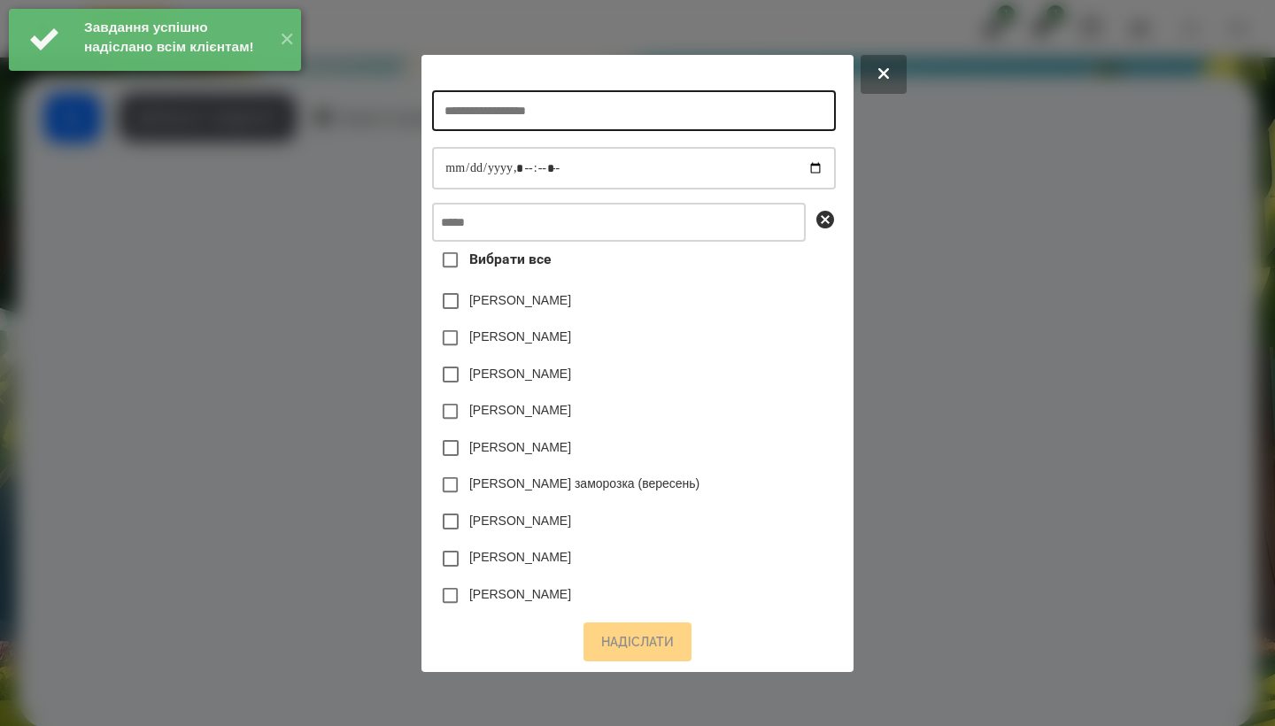
click at [317, 124] on input "text" at bounding box center [633, 110] width 403 height 41
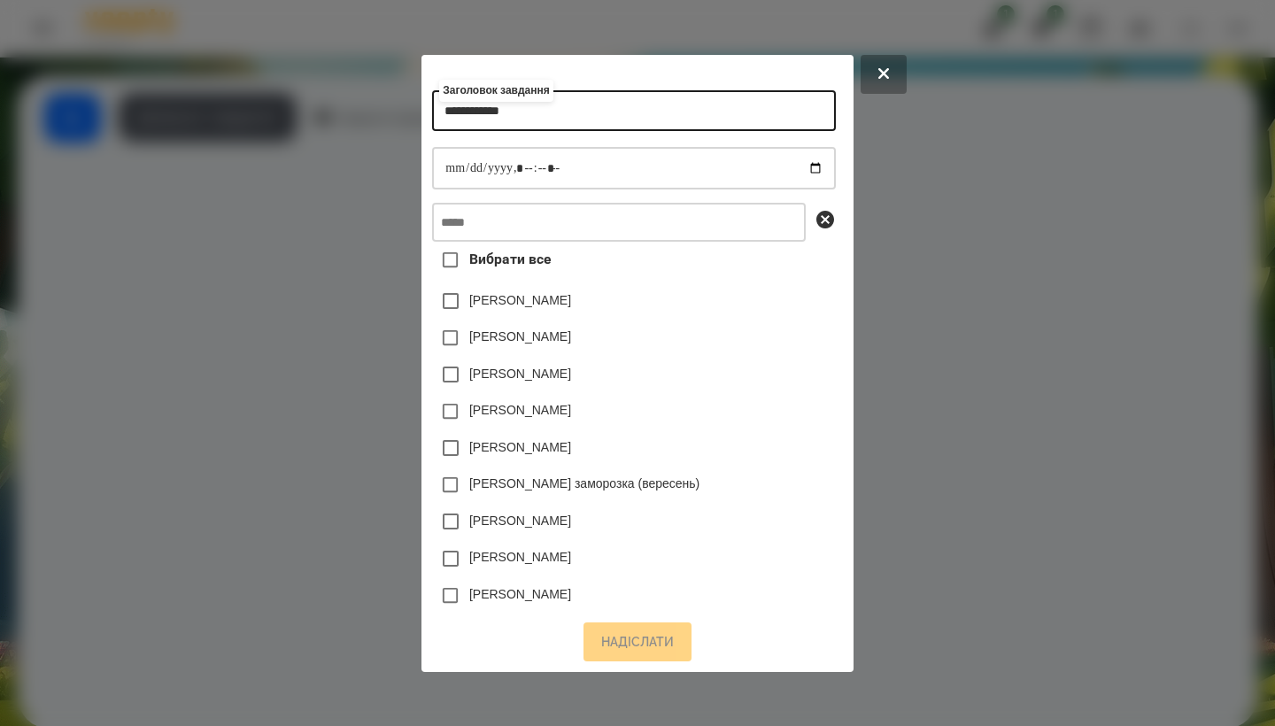
type input "**********"
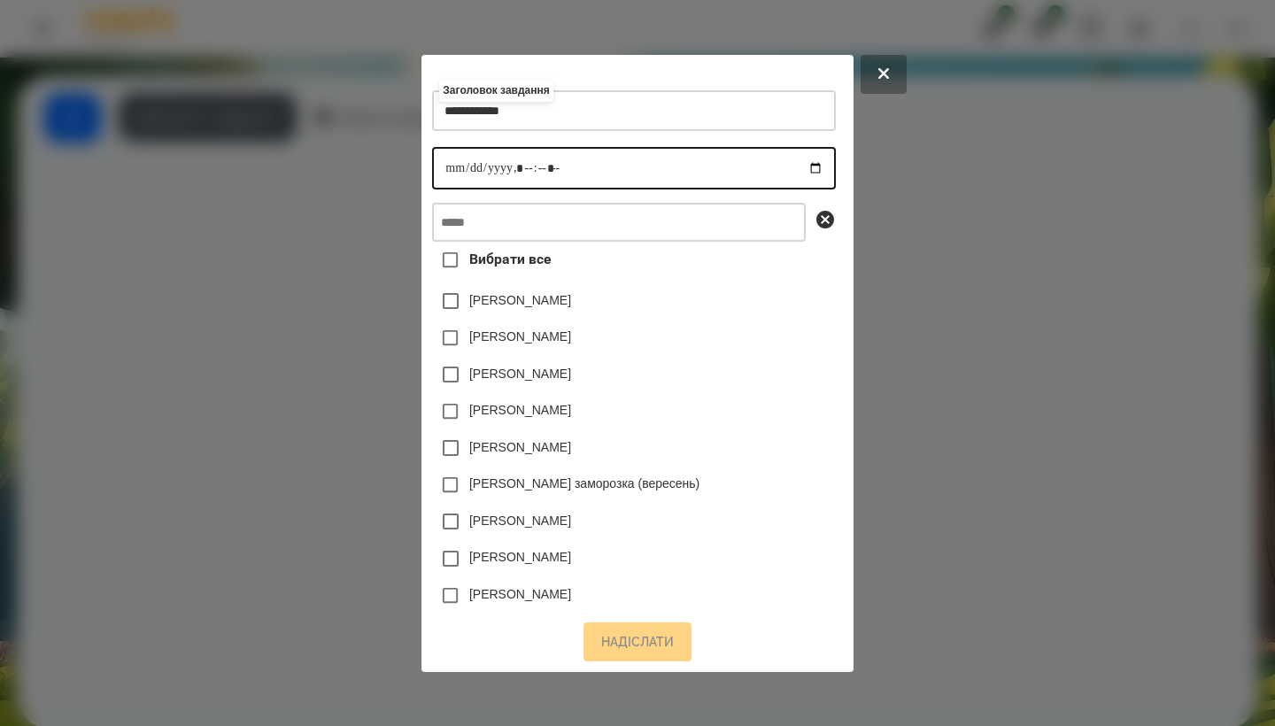
click at [317, 172] on input "datetime-local" at bounding box center [633, 168] width 403 height 43
click at [317, 168] on input "datetime-local" at bounding box center [633, 168] width 403 height 43
type input "**********"
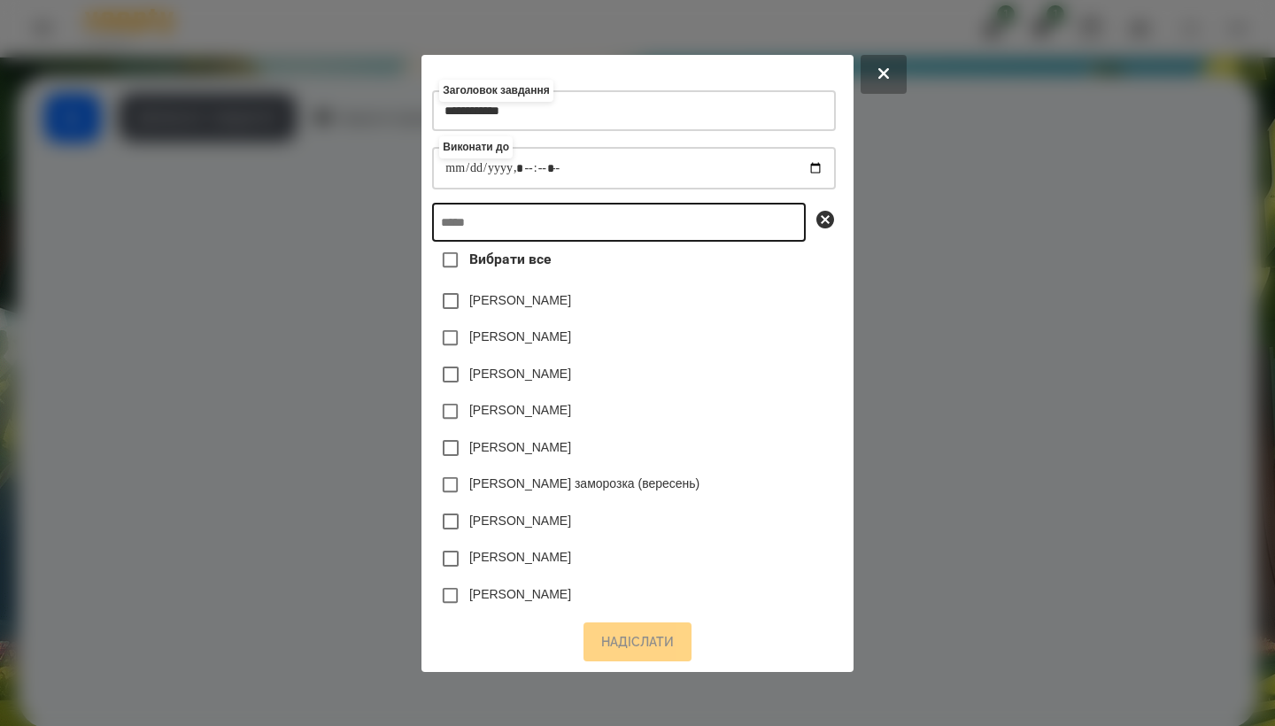
click at [317, 231] on input "text" at bounding box center [619, 222] width 374 height 39
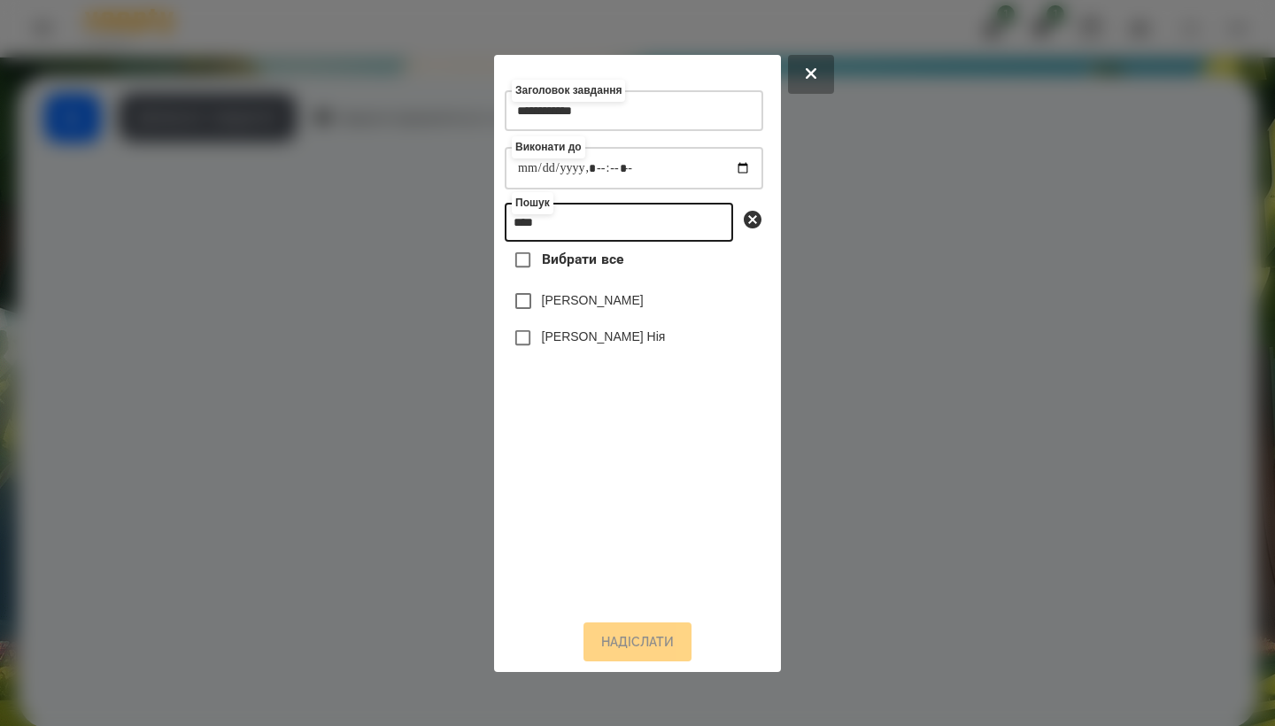
type input "****"
click at [317, 339] on label "[PERSON_NAME] Нія" at bounding box center [604, 337] width 124 height 18
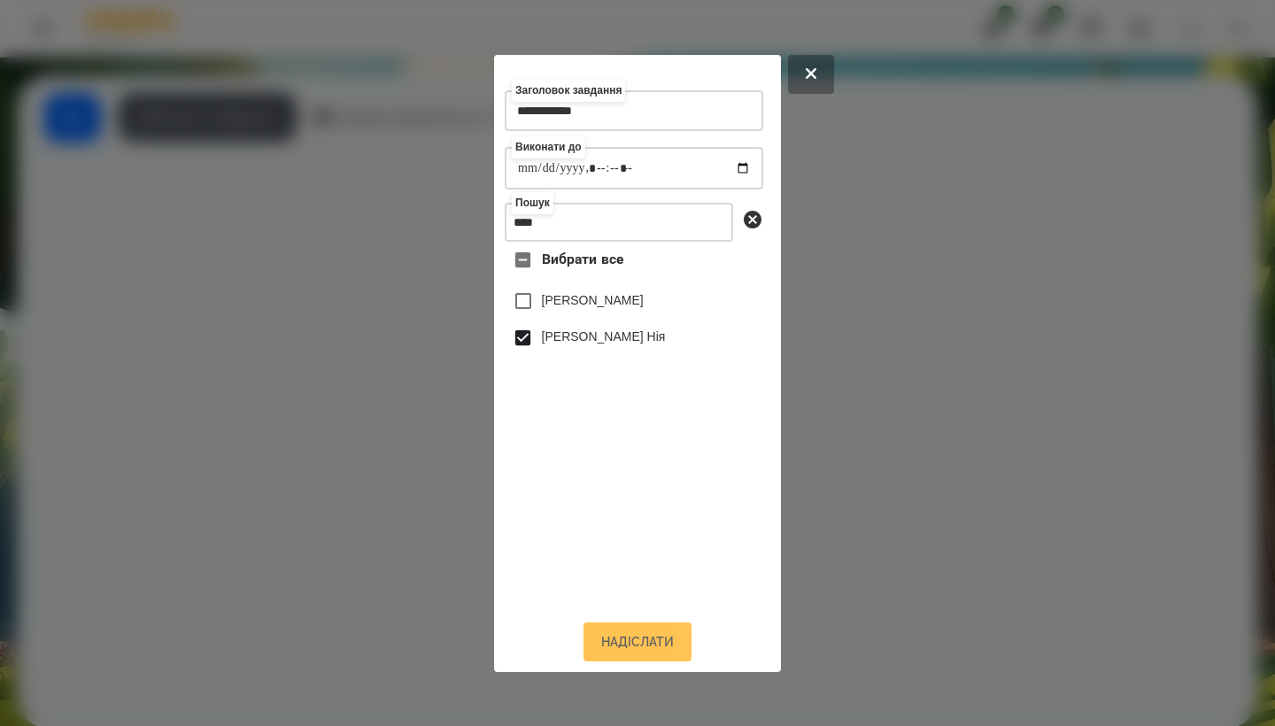
click at [317, 608] on button "Надіслати" at bounding box center [638, 642] width 108 height 39
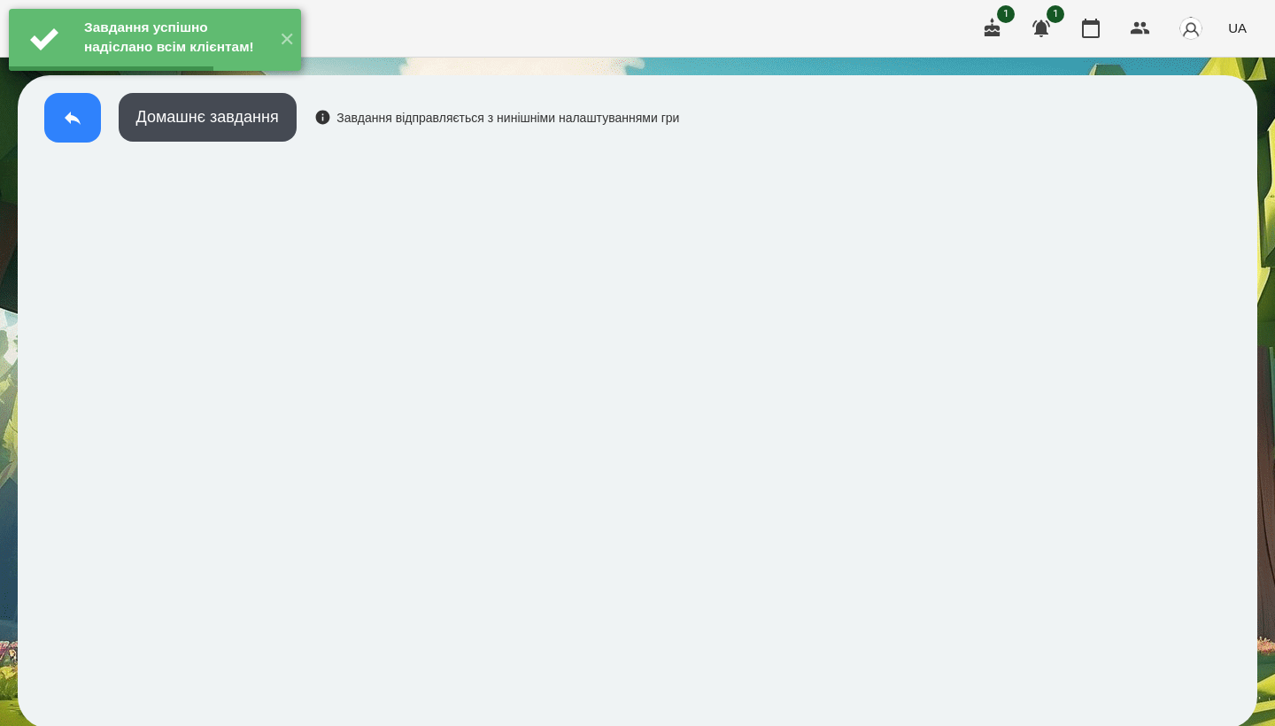
click at [83, 123] on button at bounding box center [72, 118] width 57 height 50
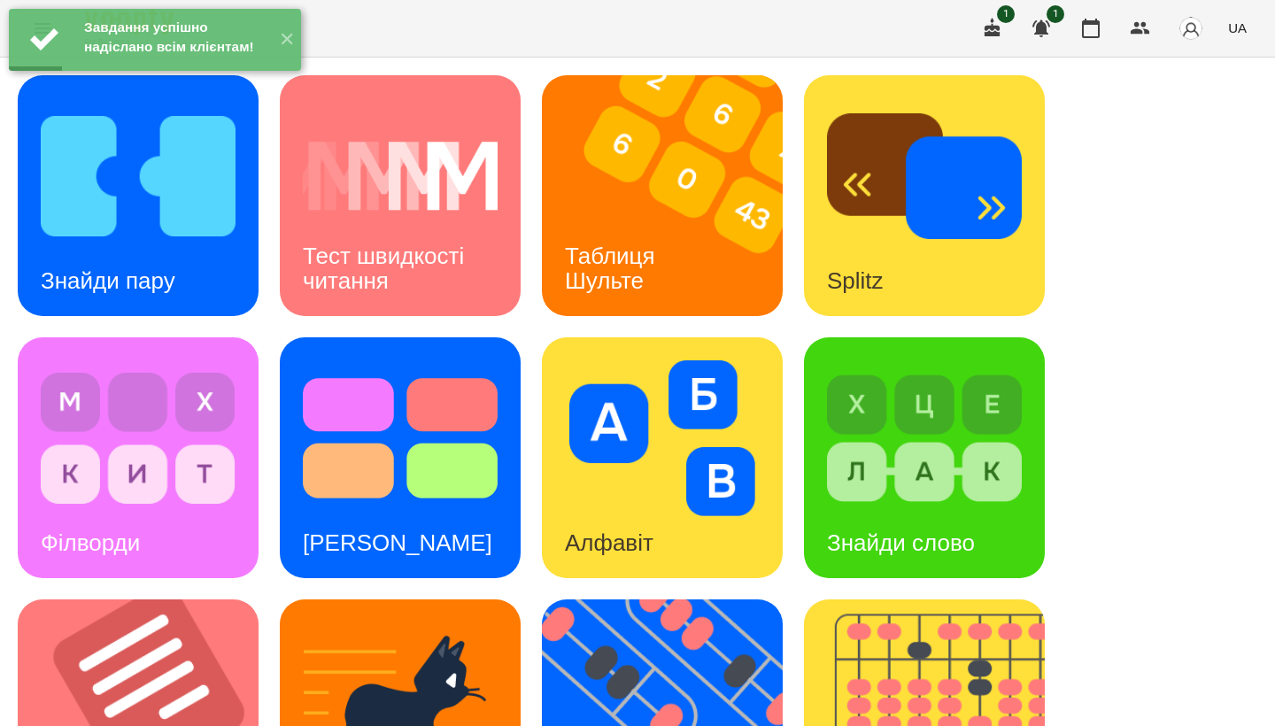
scroll to position [217, 0]
click at [317, 360] on img at bounding box center [924, 438] width 195 height 156
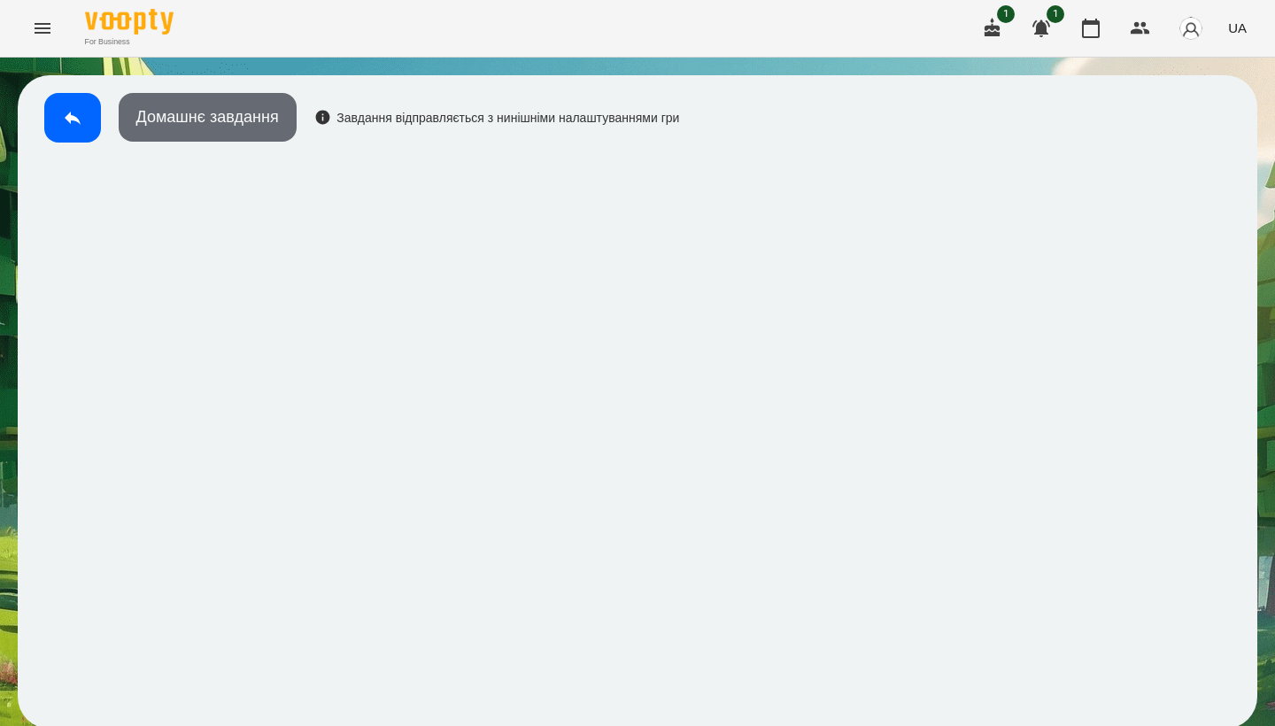
click at [212, 112] on button "Домашнє завдання" at bounding box center [208, 117] width 178 height 49
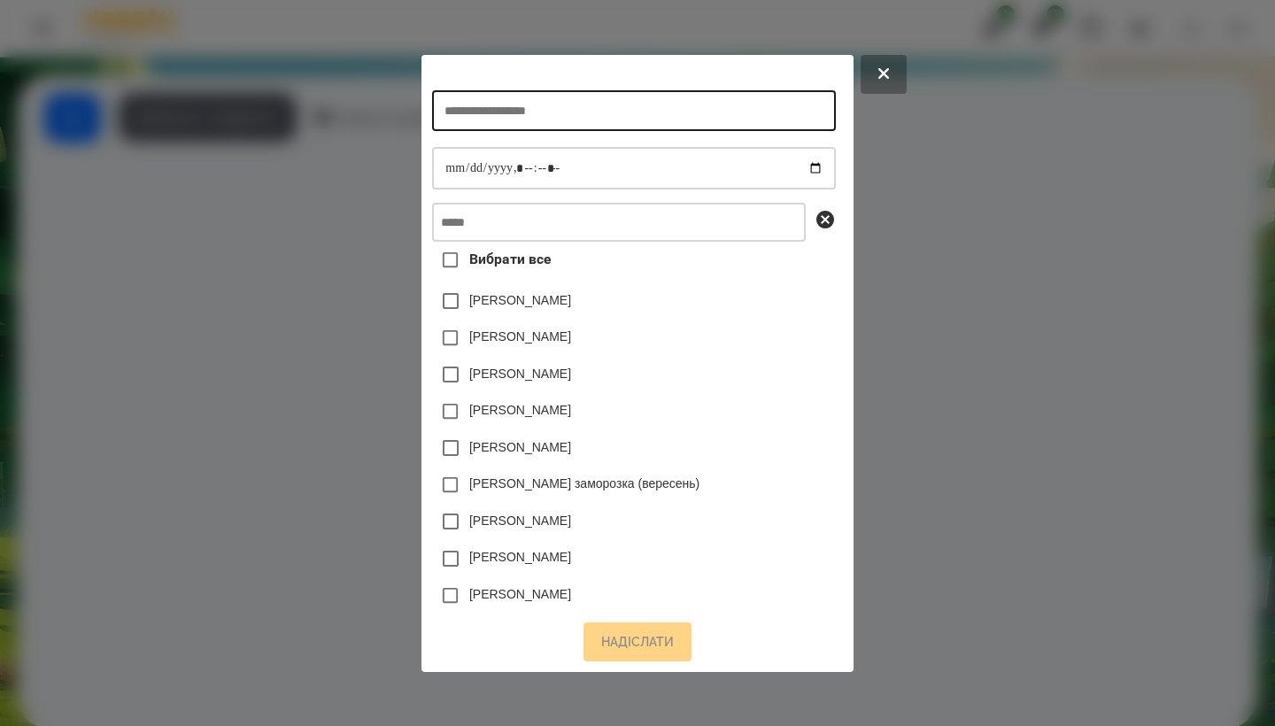
click at [317, 104] on input "text" at bounding box center [633, 110] width 403 height 41
type input "**********"
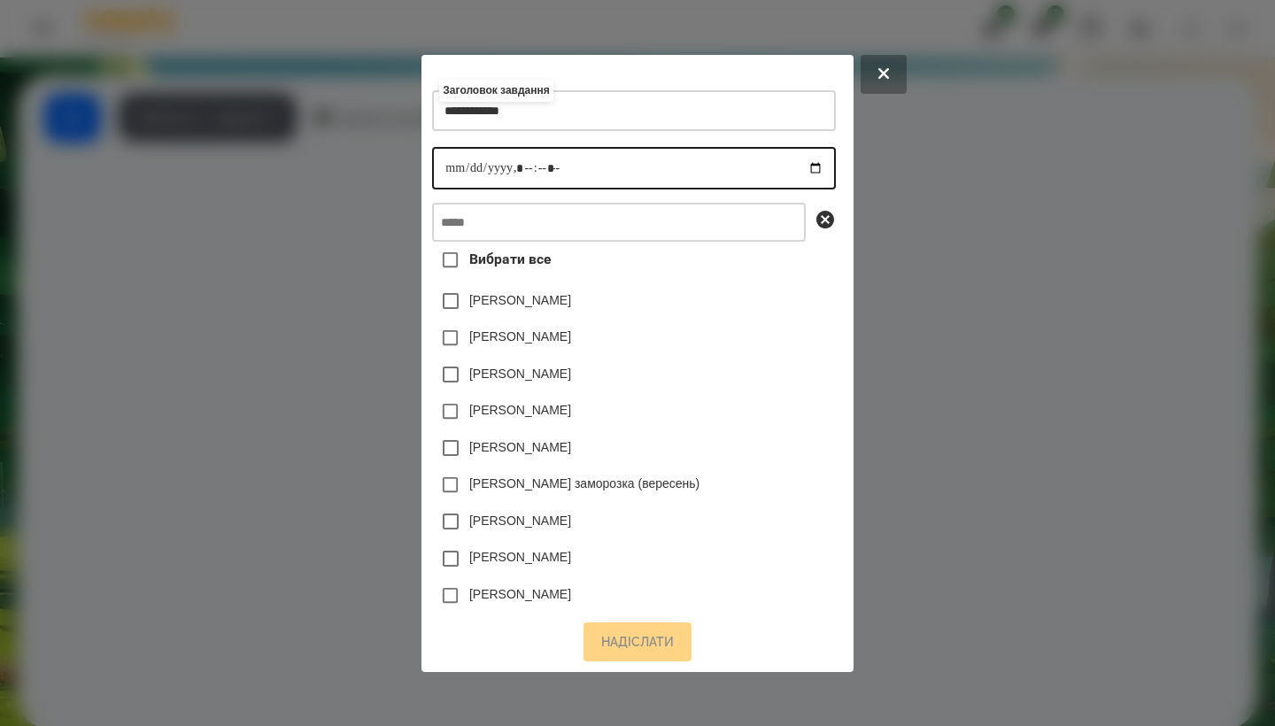
click at [317, 168] on input "datetime-local" at bounding box center [633, 168] width 403 height 43
type input "**********"
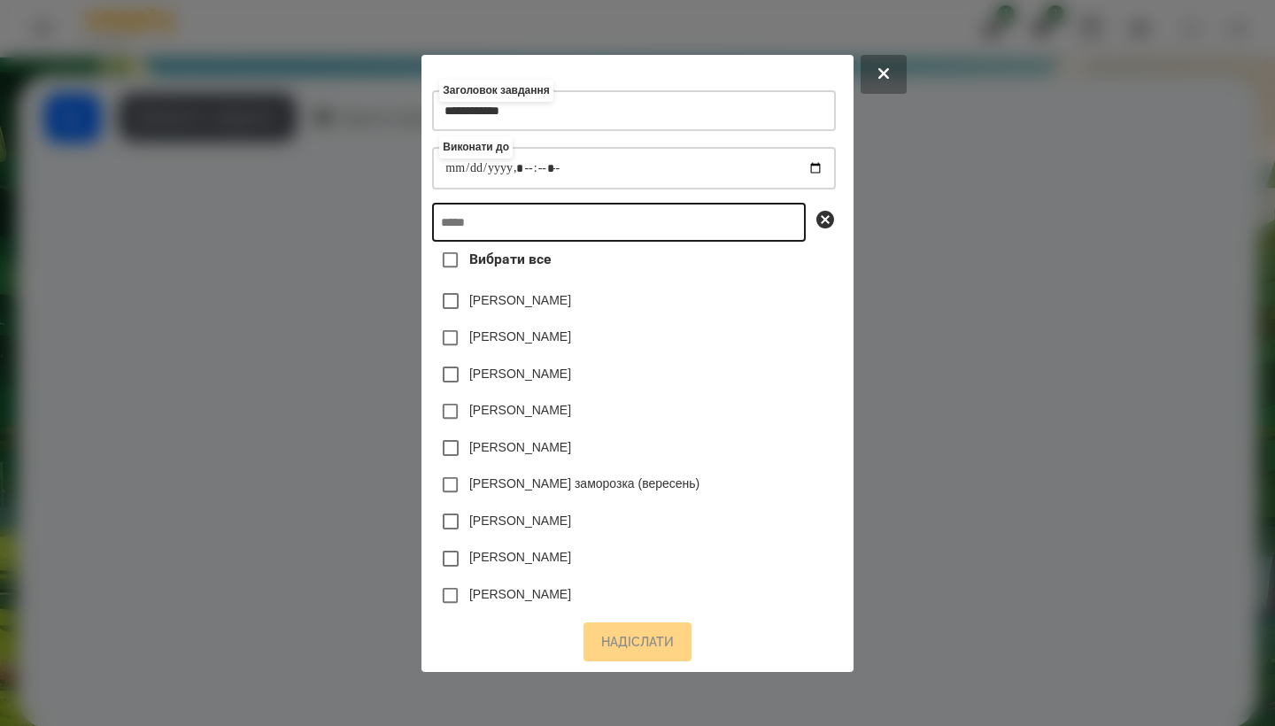
click at [317, 218] on input "text" at bounding box center [619, 222] width 374 height 39
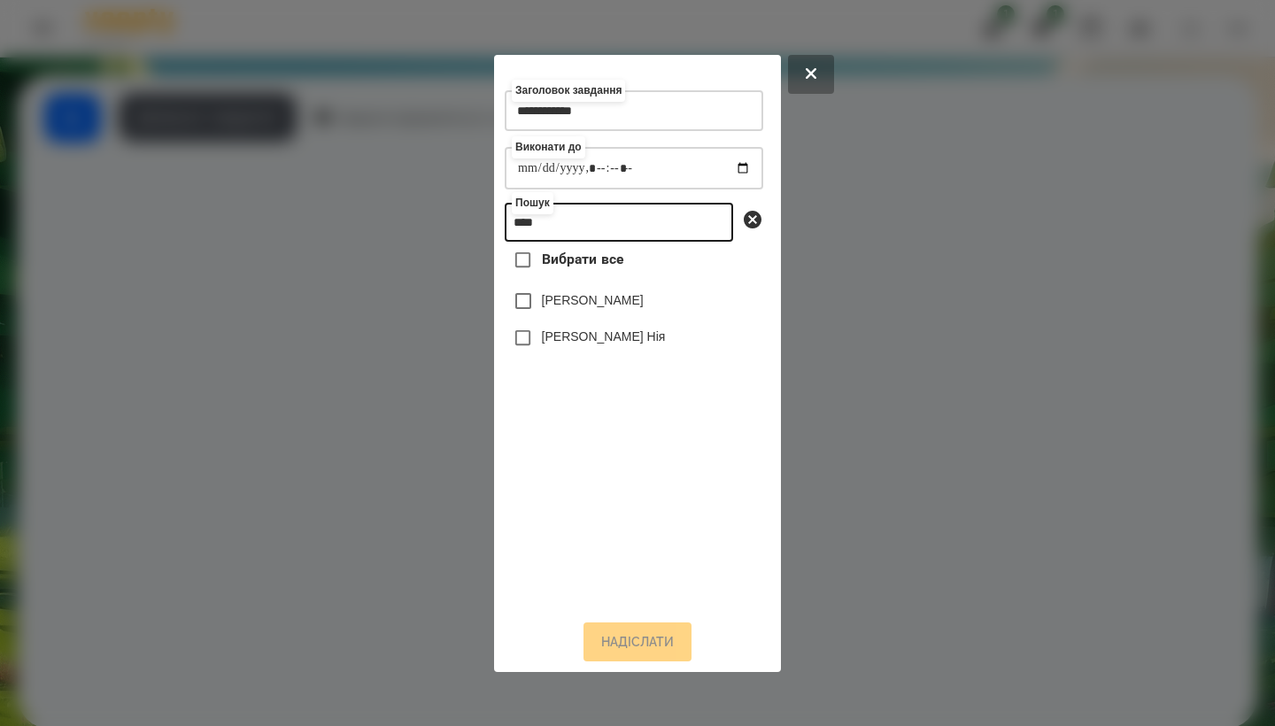
type input "****"
click at [317, 345] on label "[PERSON_NAME] Нія" at bounding box center [604, 337] width 124 height 18
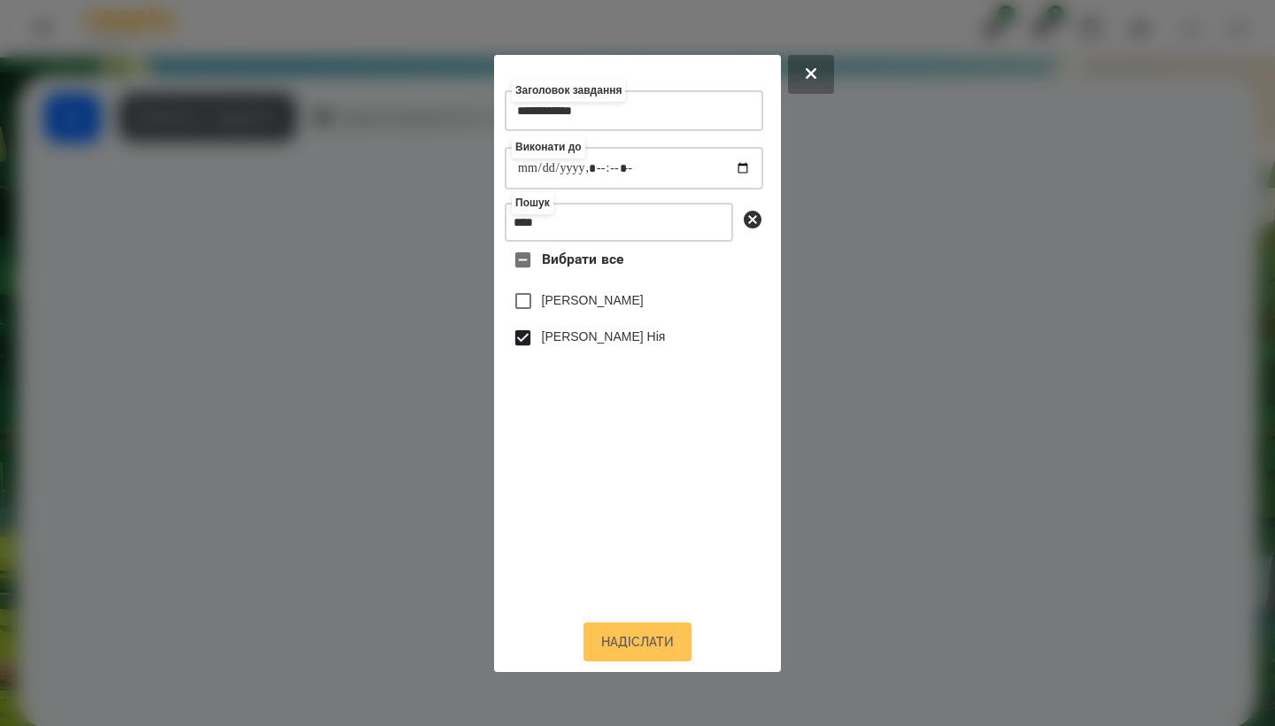
click at [317, 608] on button "Надіслати" at bounding box center [638, 642] width 108 height 39
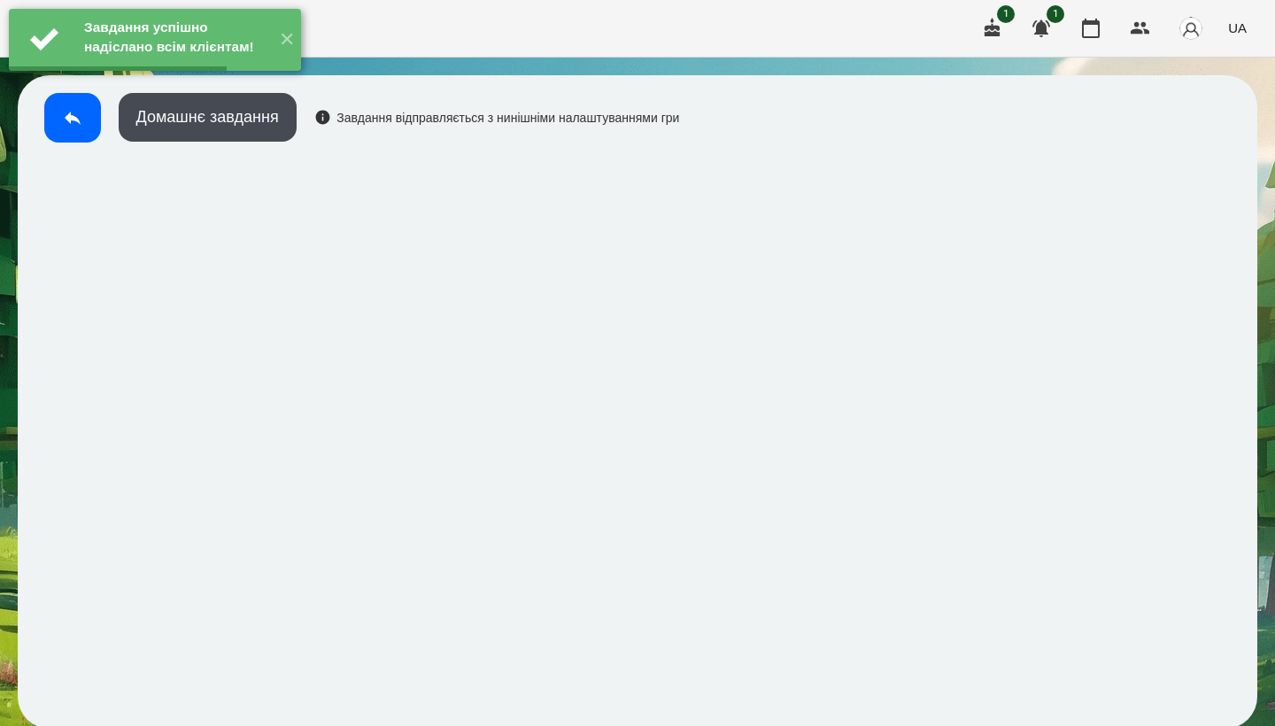
click at [76, 133] on button at bounding box center [72, 118] width 57 height 50
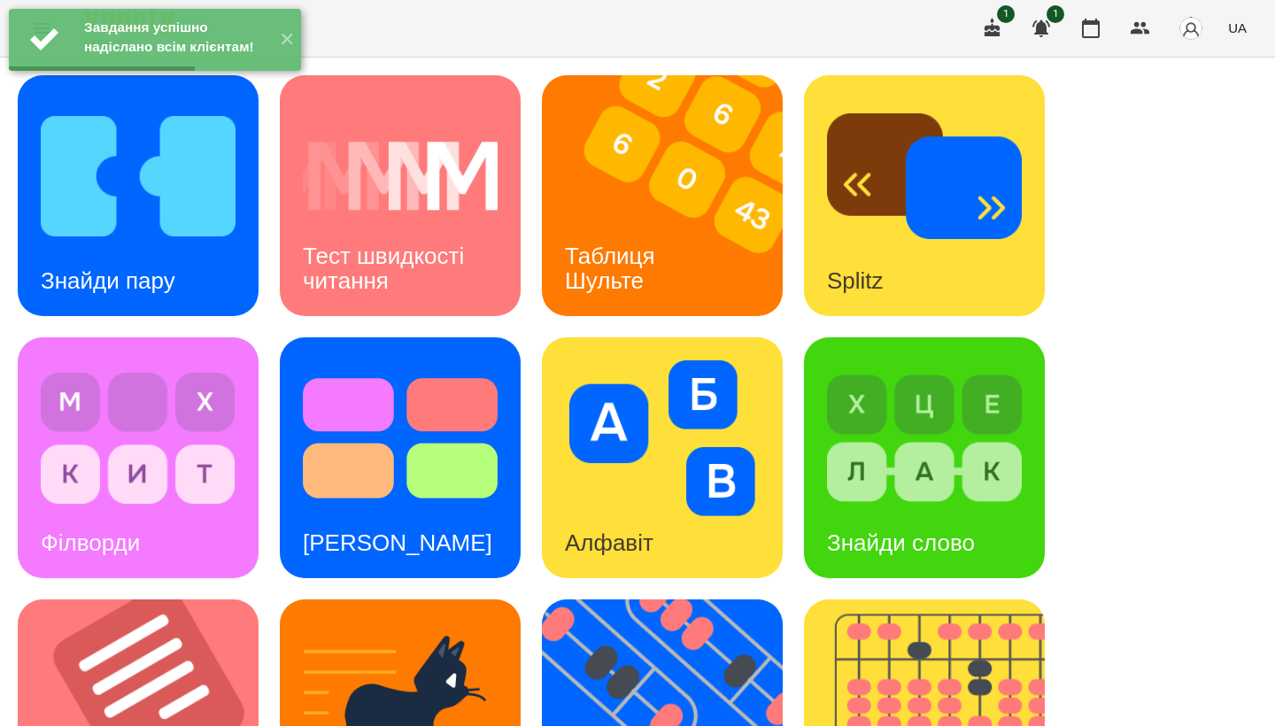
scroll to position [272, 0]
click at [168, 600] on img at bounding box center [149, 720] width 263 height 241
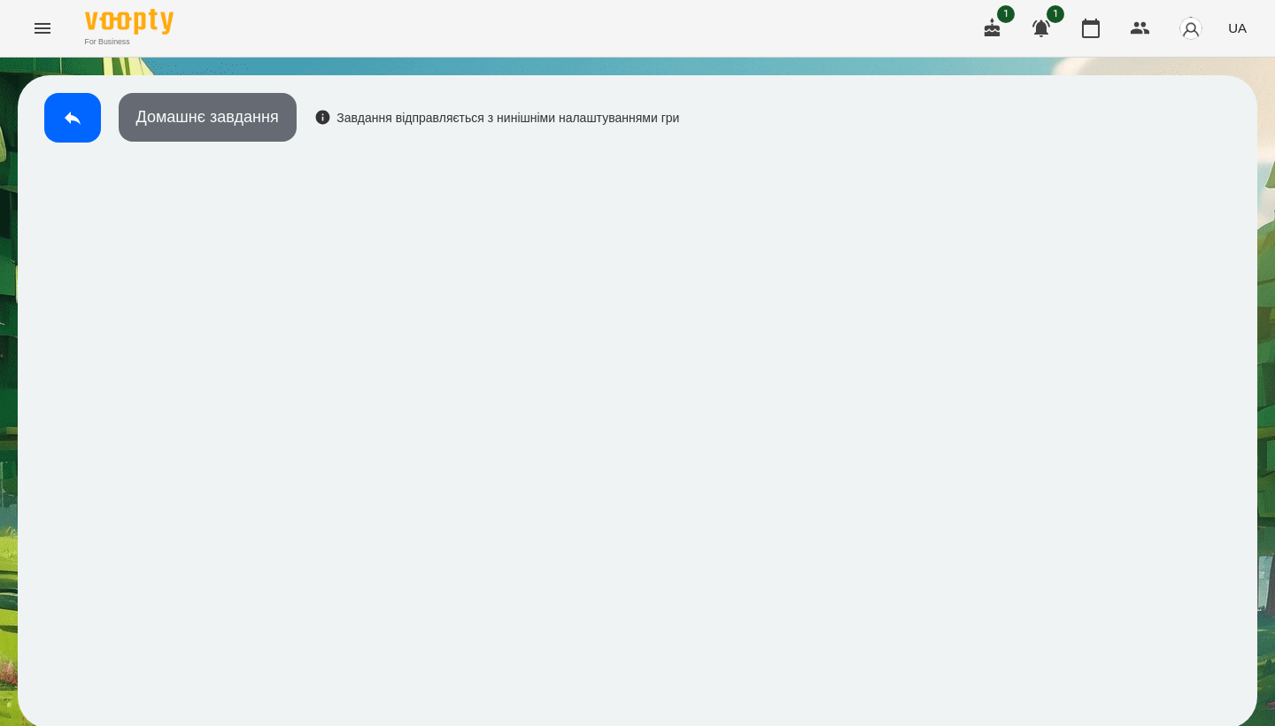
click at [174, 125] on button "Домашнє завдання" at bounding box center [208, 117] width 178 height 49
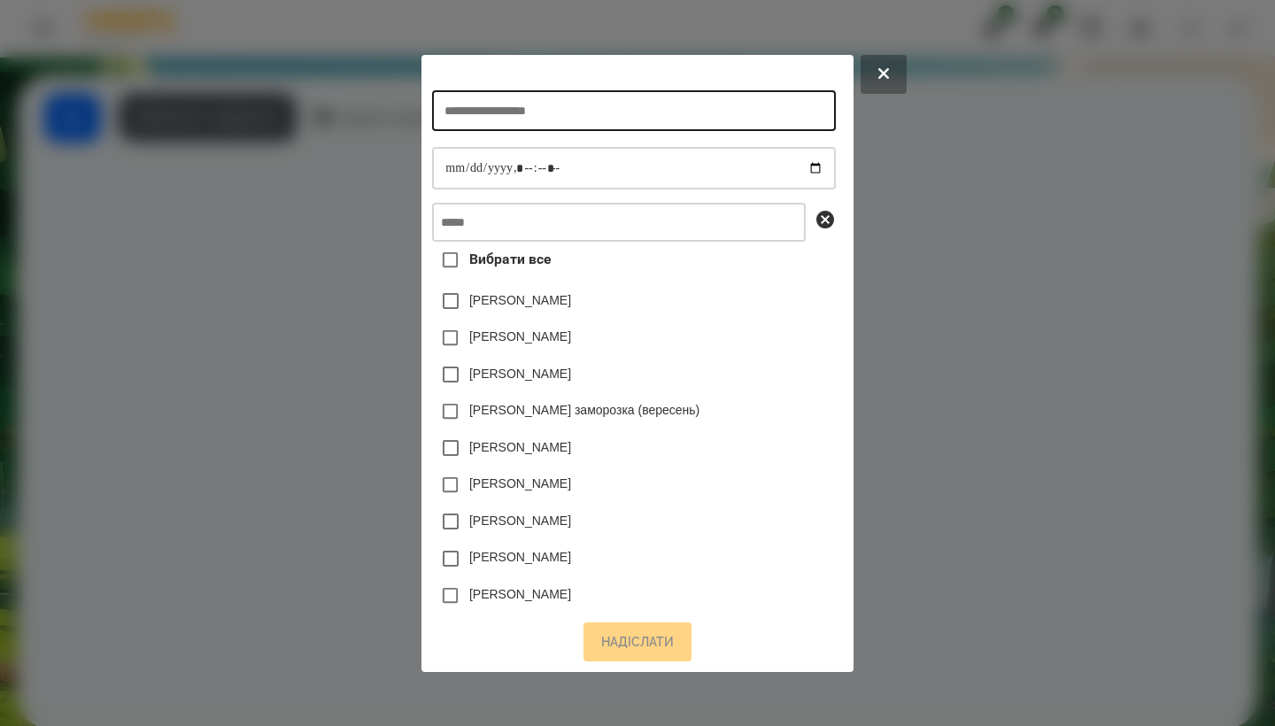
click at [317, 114] on input "text" at bounding box center [633, 110] width 403 height 41
type input "**********"
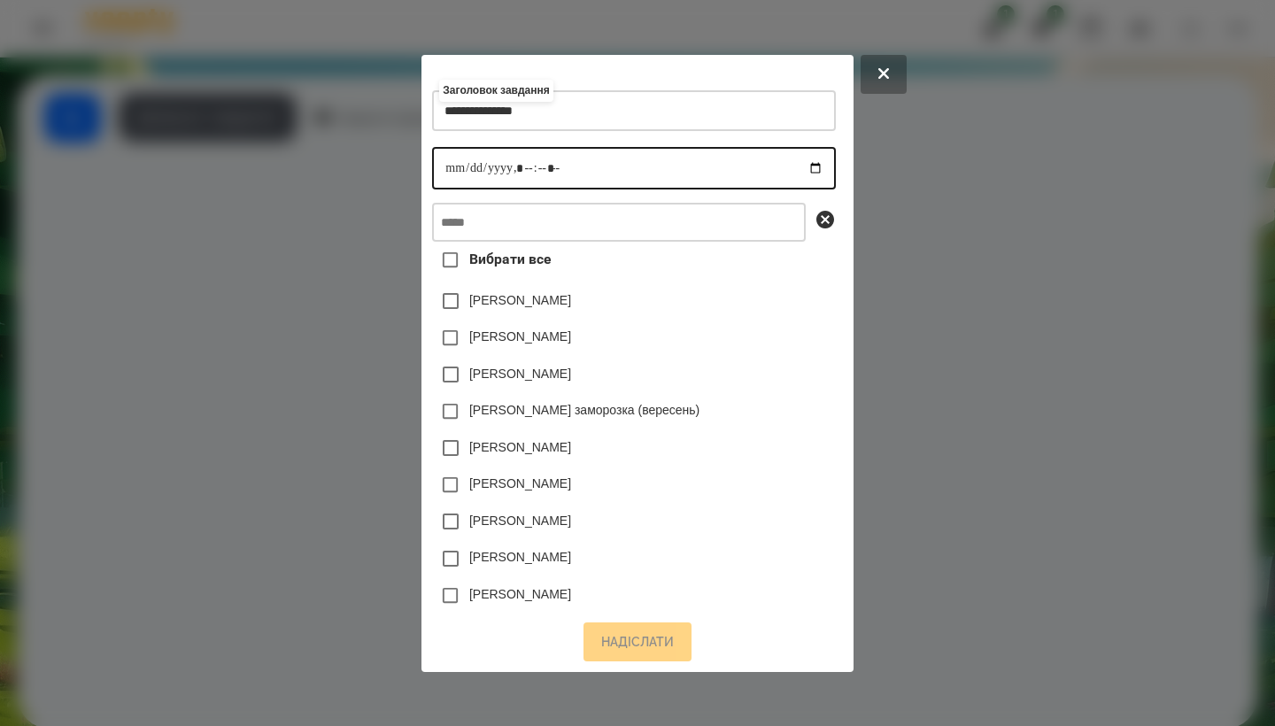
click at [317, 162] on input "datetime-local" at bounding box center [633, 168] width 403 height 43
click at [317, 163] on input "datetime-local" at bounding box center [633, 168] width 403 height 43
type input "**********"
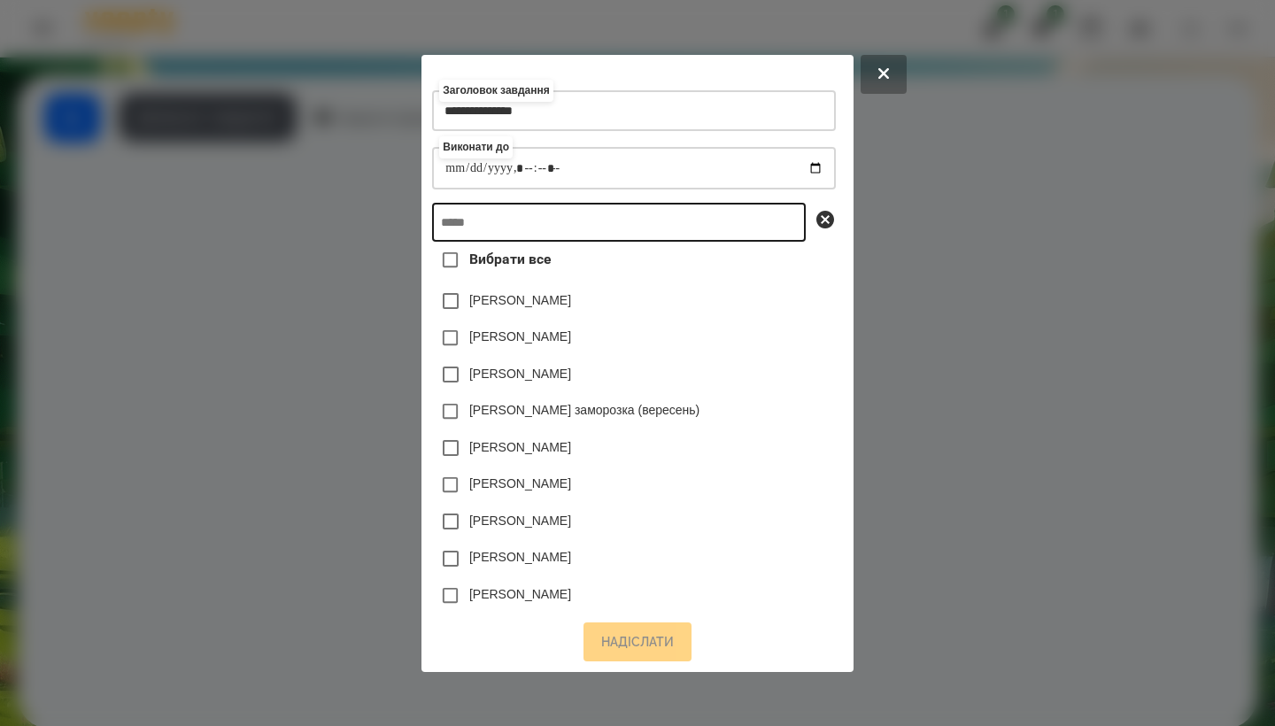
click at [317, 221] on input "text" at bounding box center [619, 222] width 374 height 39
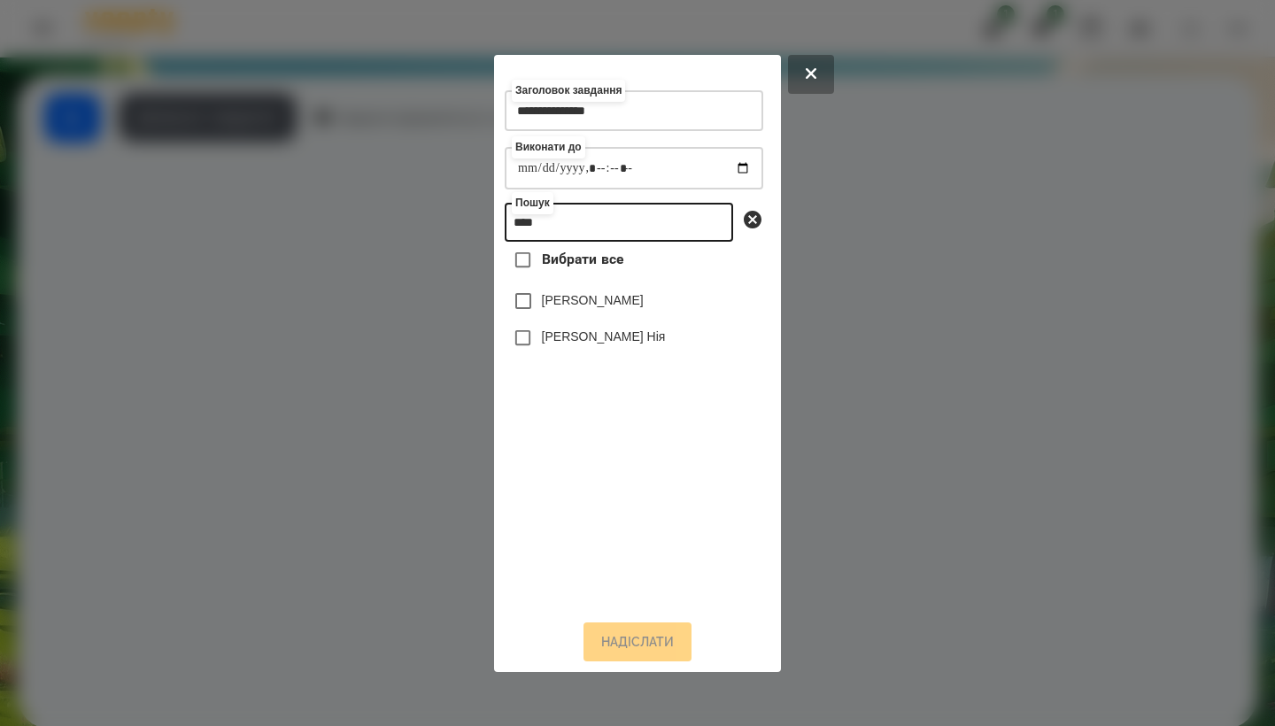
type input "****"
click at [317, 342] on label "[PERSON_NAME] Нія" at bounding box center [604, 337] width 124 height 18
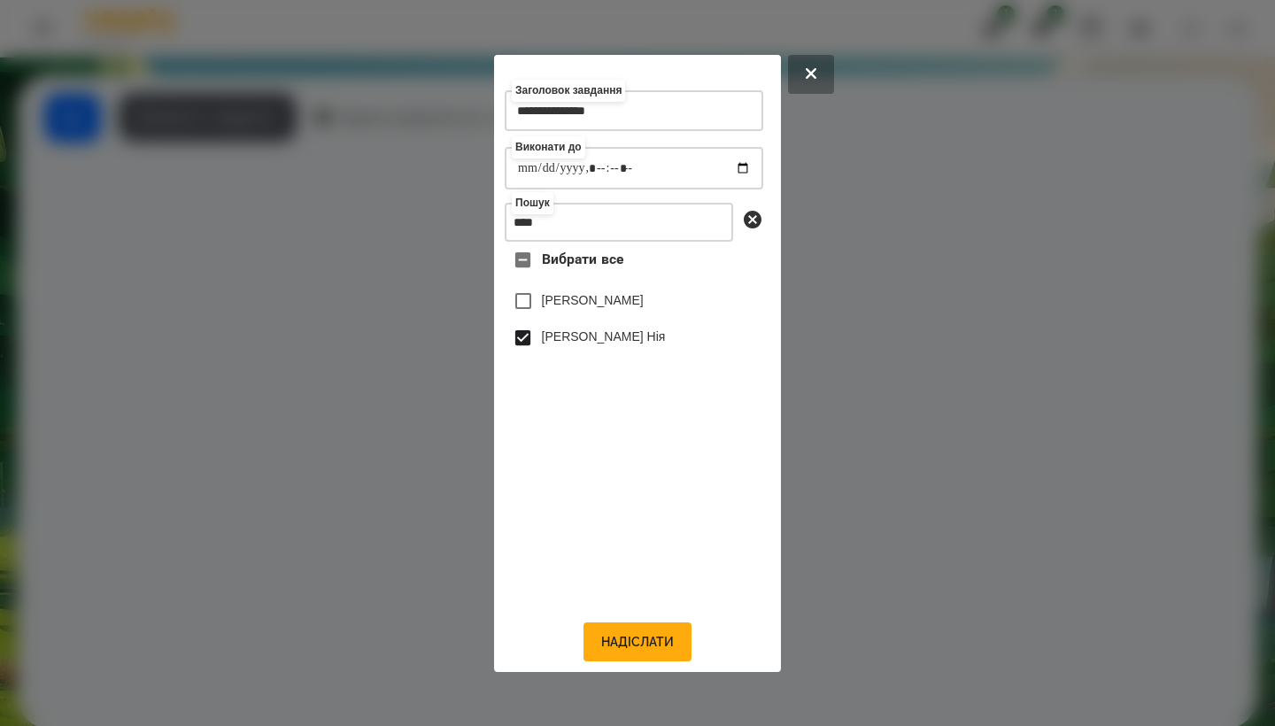
click at [317, 313] on div at bounding box center [637, 363] width 1275 height 726
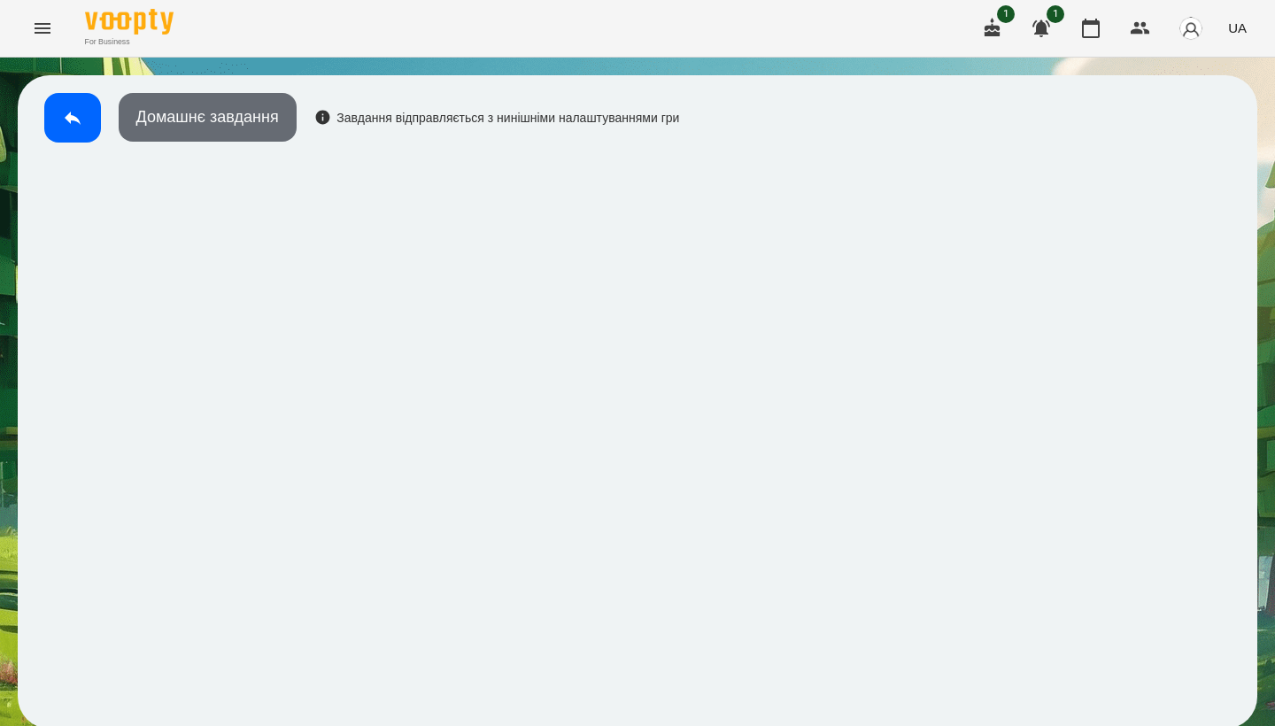
click at [190, 115] on button "Домашнє завдання" at bounding box center [208, 117] width 178 height 49
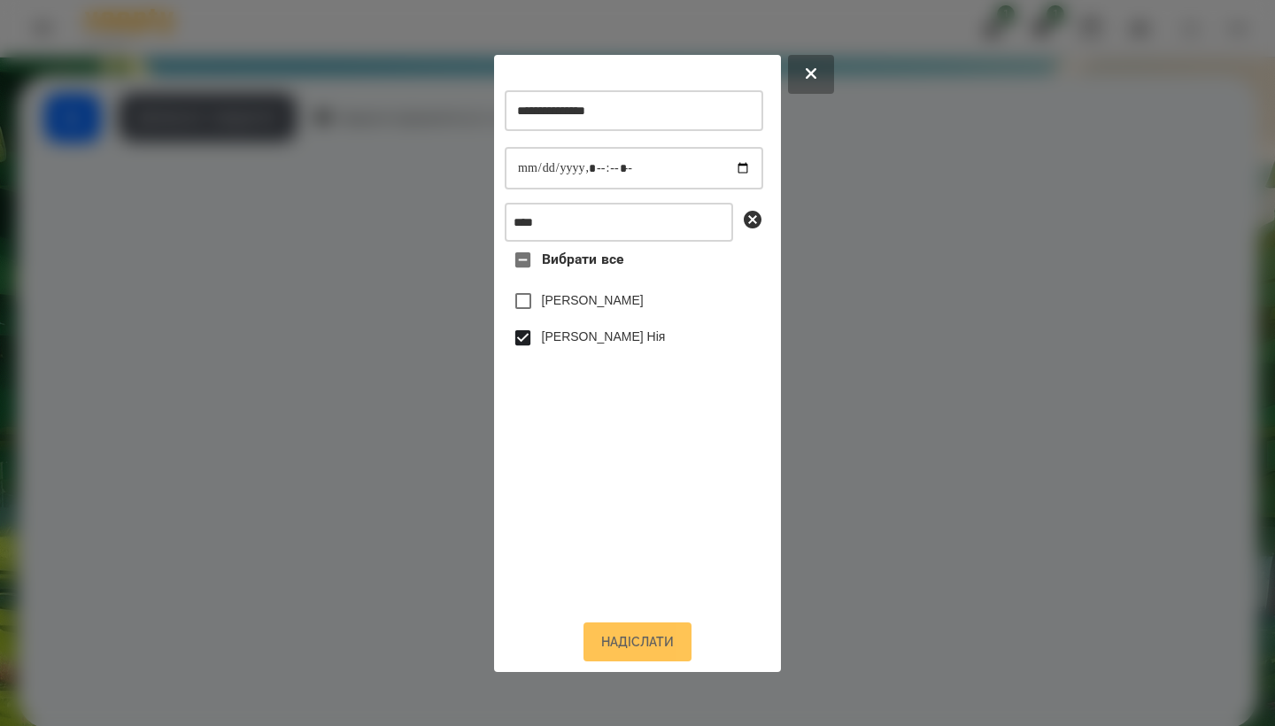
click at [317, 608] on button "Надіслати" at bounding box center [638, 642] width 108 height 39
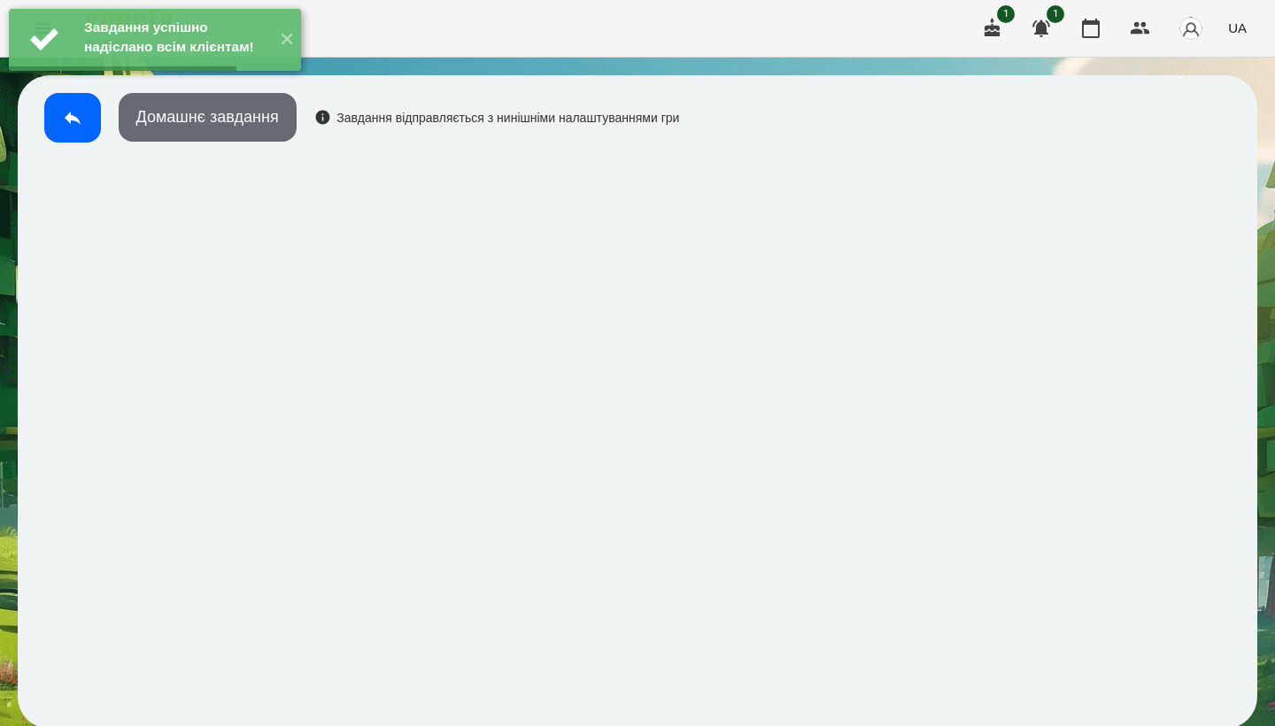
click at [228, 116] on button "Домашнє завдання" at bounding box center [208, 117] width 178 height 49
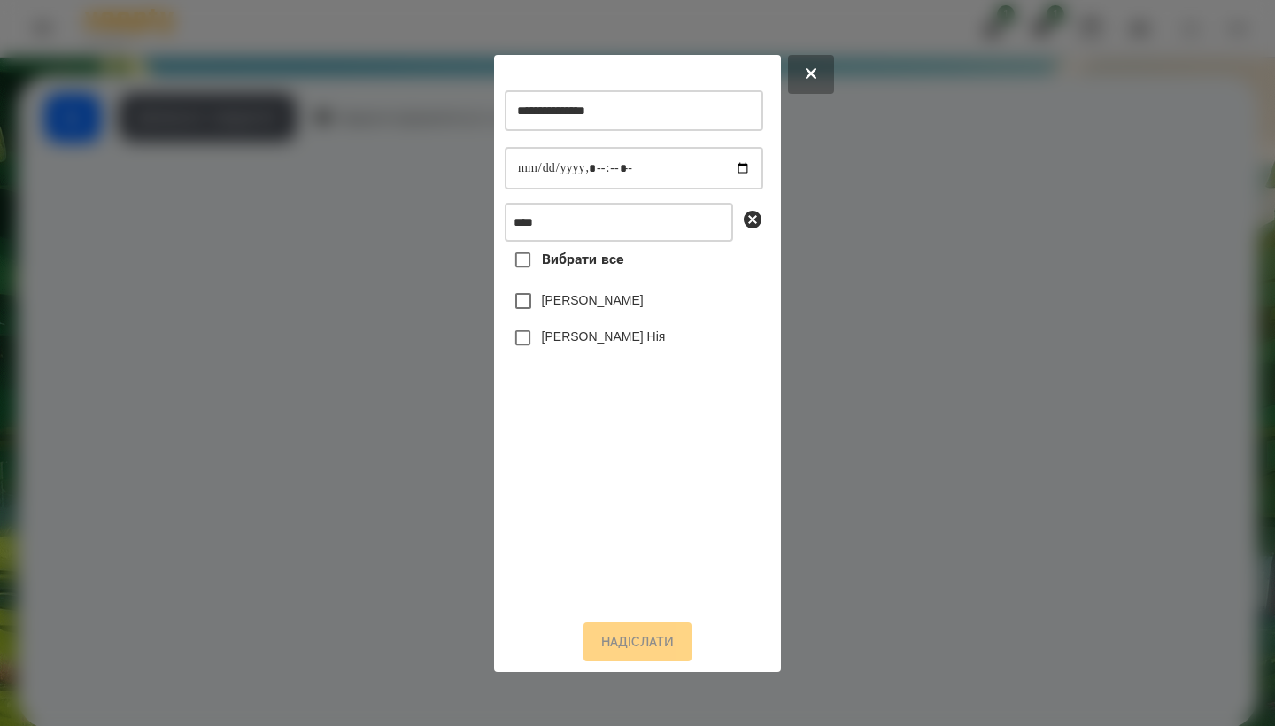
click at [317, 337] on label "[PERSON_NAME] Нія" at bounding box center [604, 337] width 124 height 18
click at [317, 608] on button "Надіслати" at bounding box center [638, 642] width 108 height 39
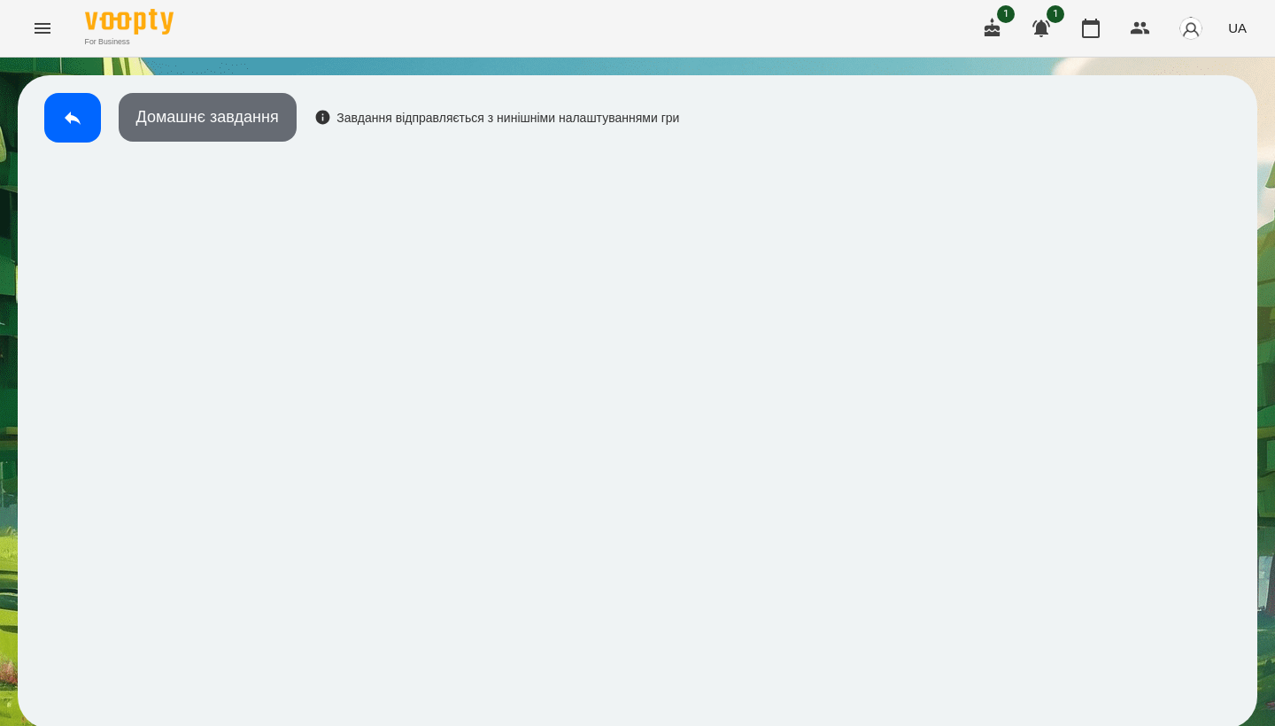
click at [260, 137] on button "Домашнє завдання" at bounding box center [208, 117] width 178 height 49
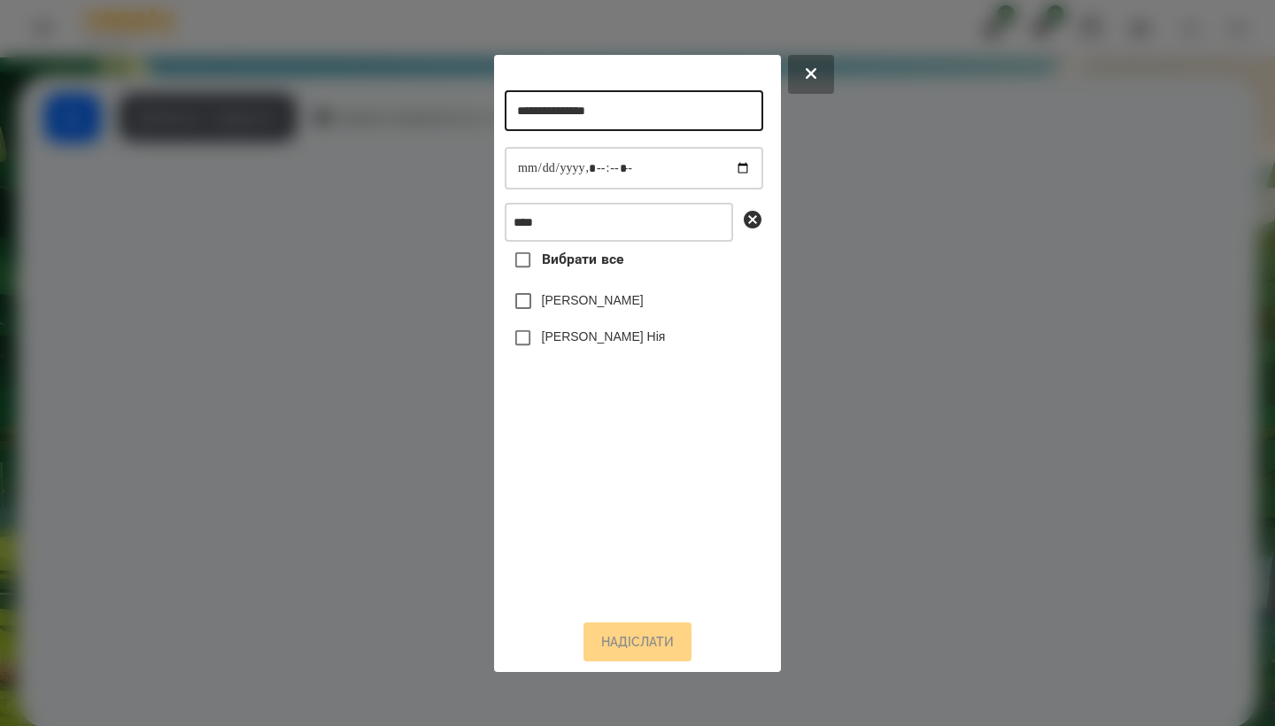
click at [317, 107] on input "**********" at bounding box center [634, 110] width 259 height 41
type input "**********"
click at [317, 341] on label "[PERSON_NAME] Нія" at bounding box center [604, 337] width 124 height 18
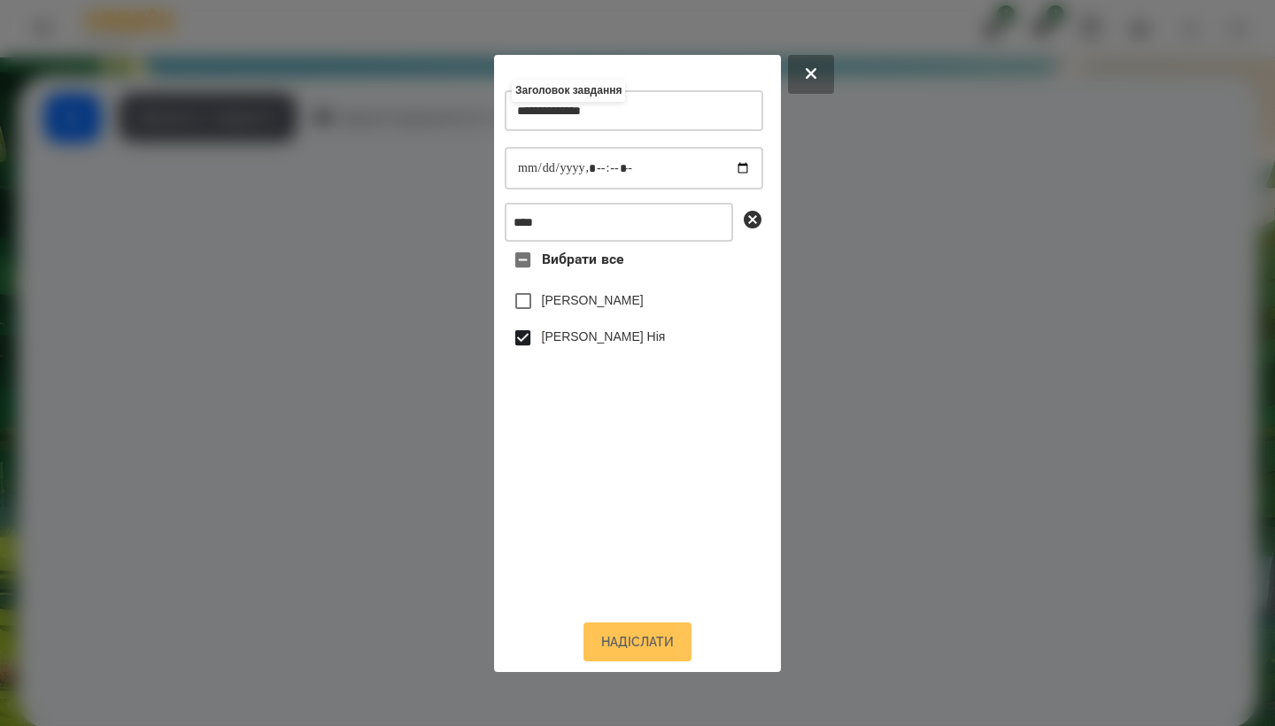
click at [317, 608] on button "Надіслати" at bounding box center [638, 642] width 108 height 39
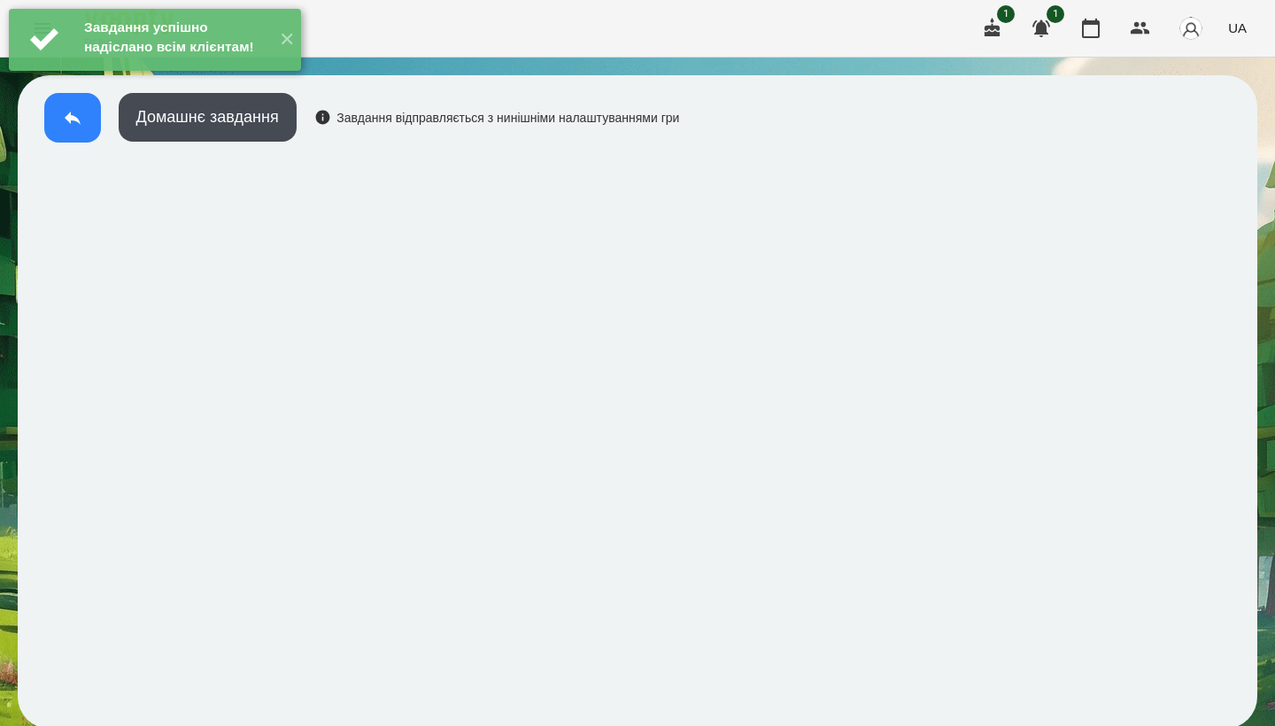
click at [77, 132] on button at bounding box center [72, 118] width 57 height 50
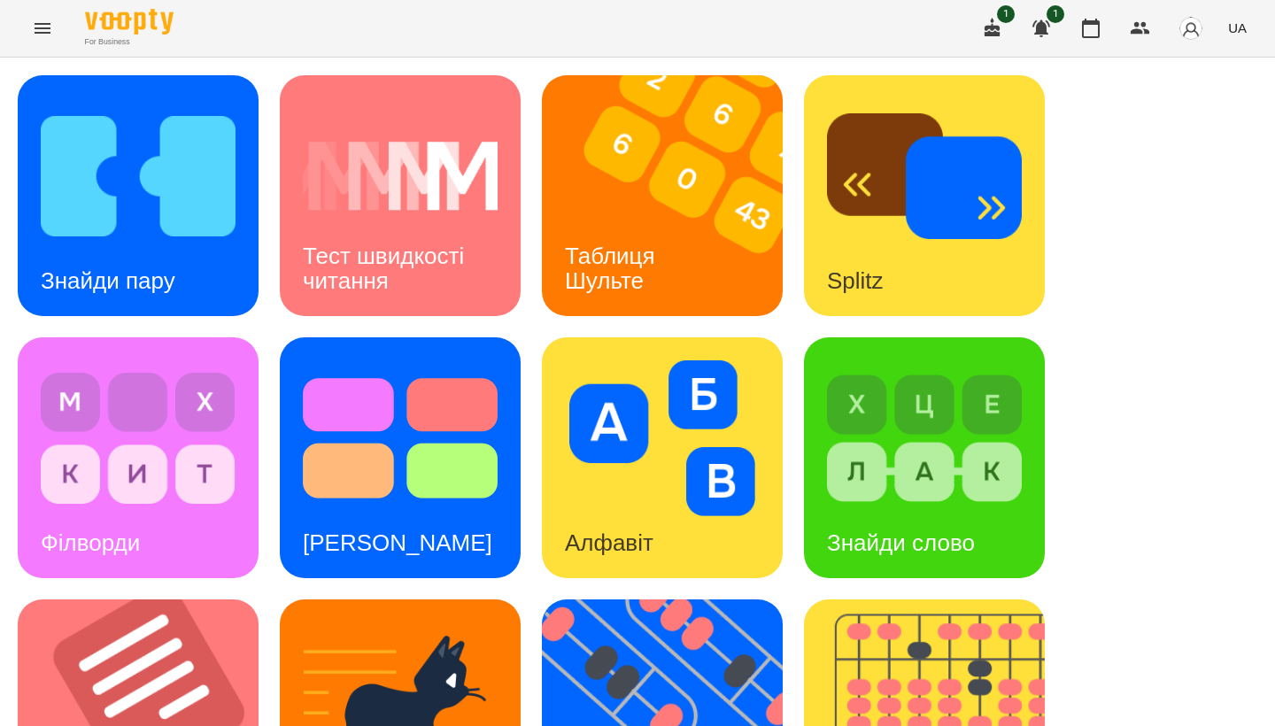
click at [38, 31] on icon "Menu" at bounding box center [42, 28] width 21 height 21
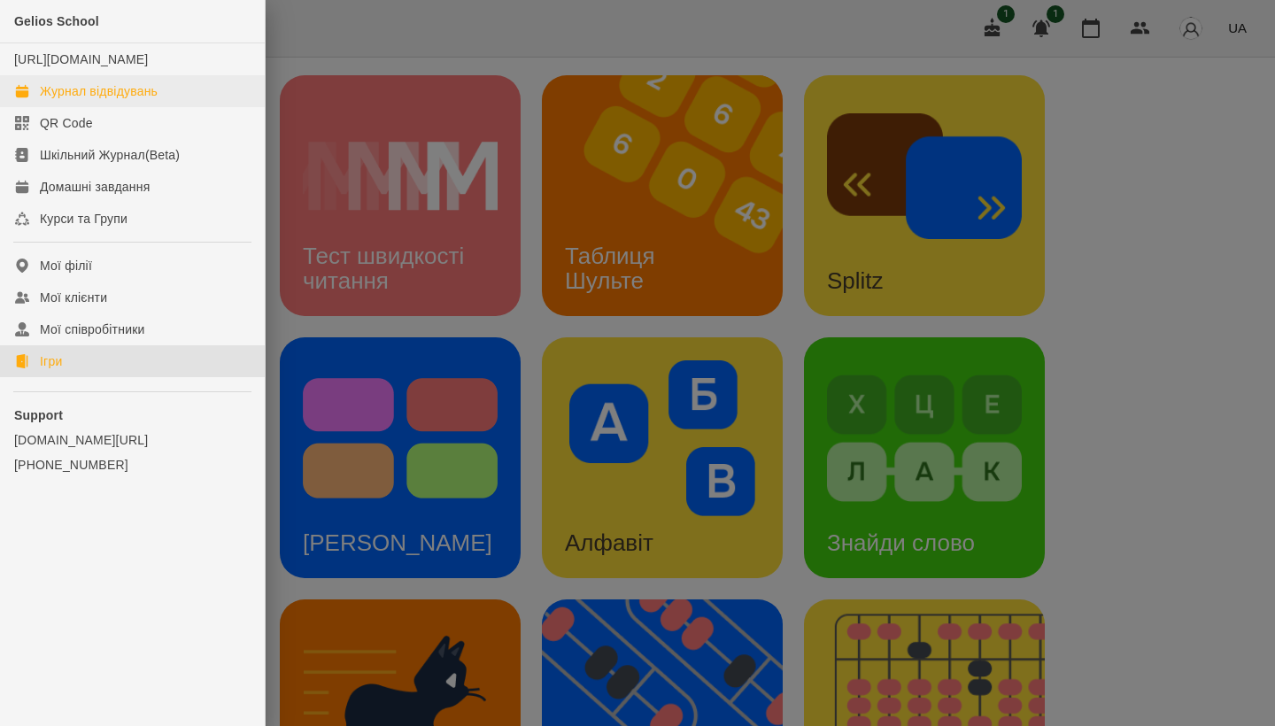
click at [79, 100] on div "Журнал відвідувань" at bounding box center [99, 91] width 118 height 18
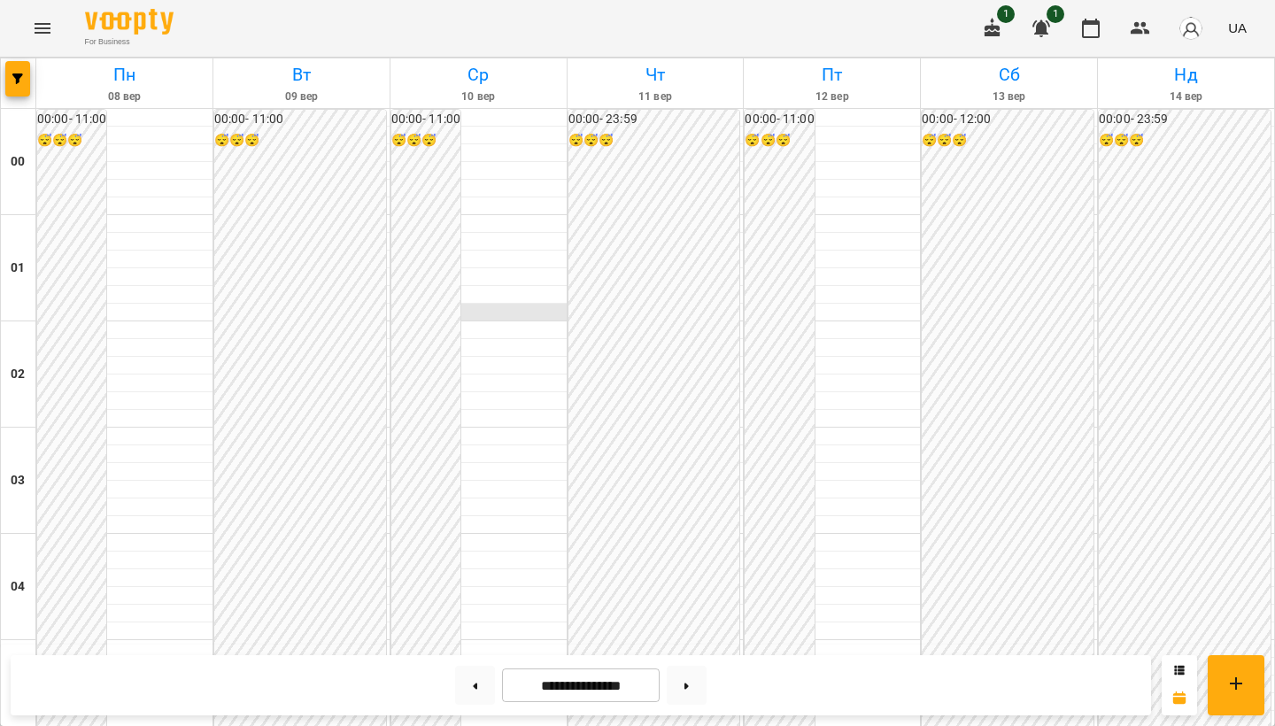
scroll to position [662, 0]
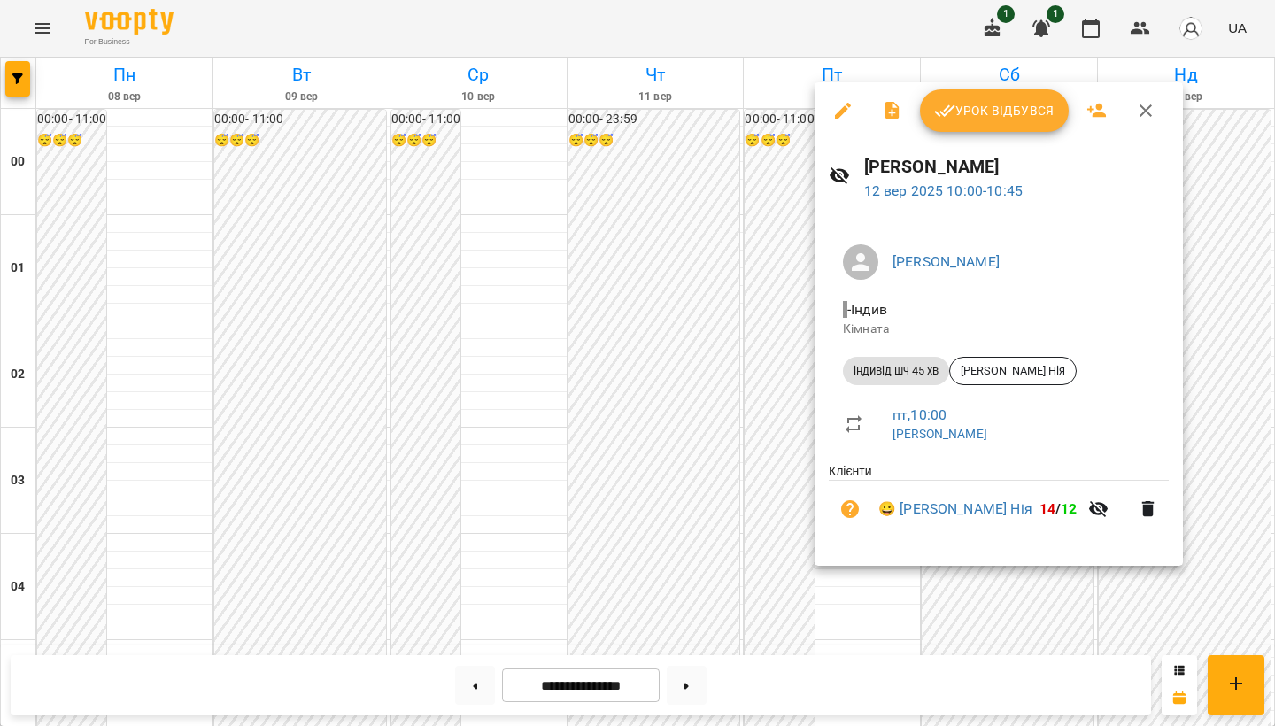
click at [317, 124] on button "Урок відбувся" at bounding box center [994, 110] width 149 height 43
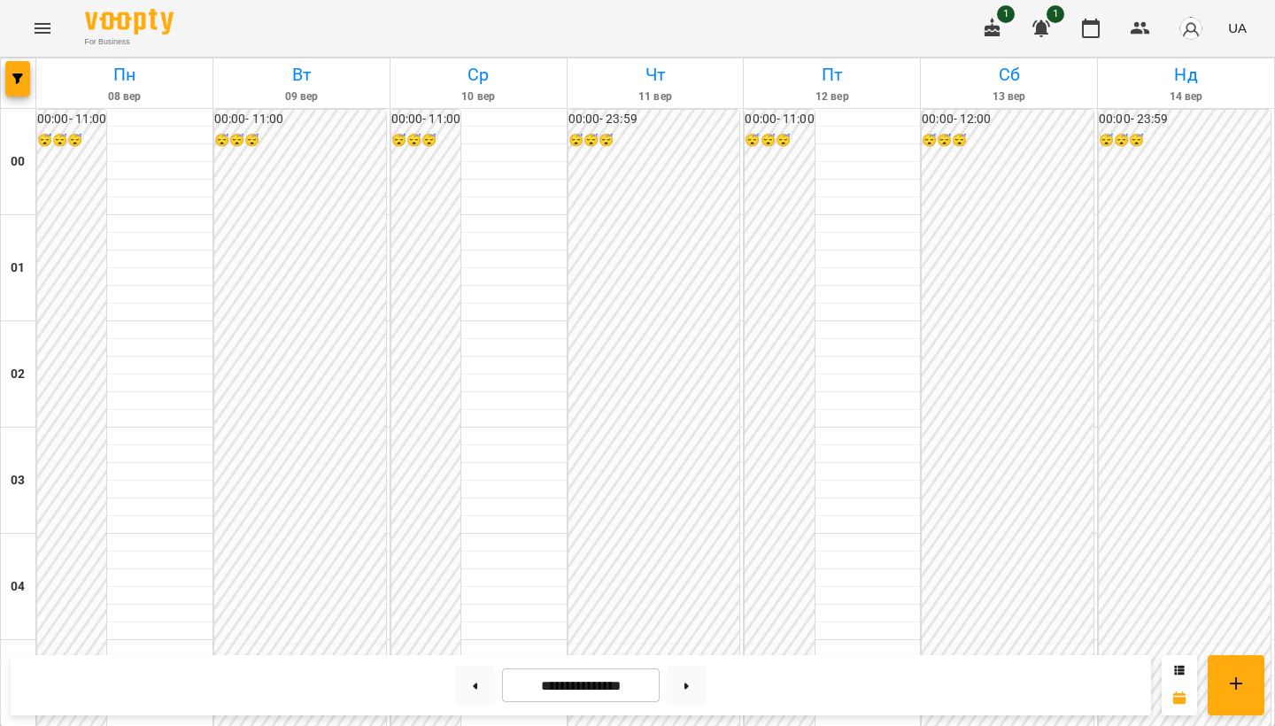
scroll to position [1711, 0]
click at [42, 27] on icon "Menu" at bounding box center [42, 28] width 21 height 21
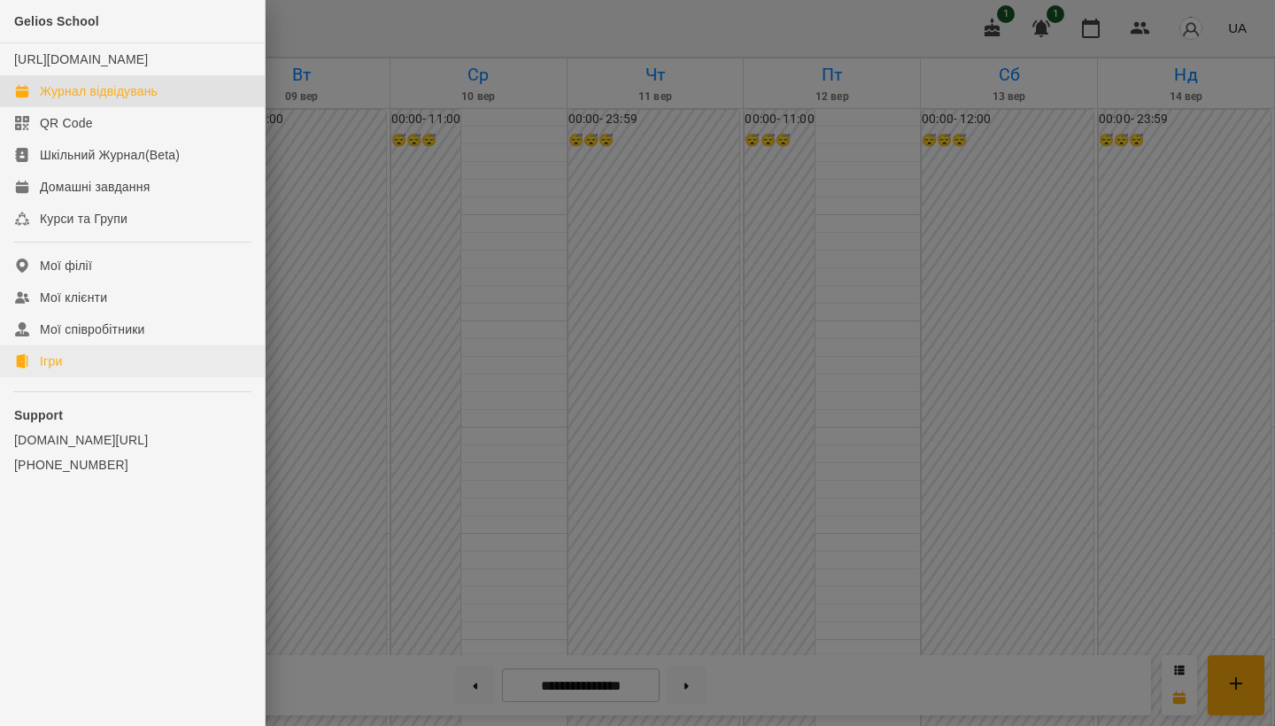
click at [65, 377] on link "Ігри" at bounding box center [132, 361] width 265 height 32
